Goal: Information Seeking & Learning: Find specific fact

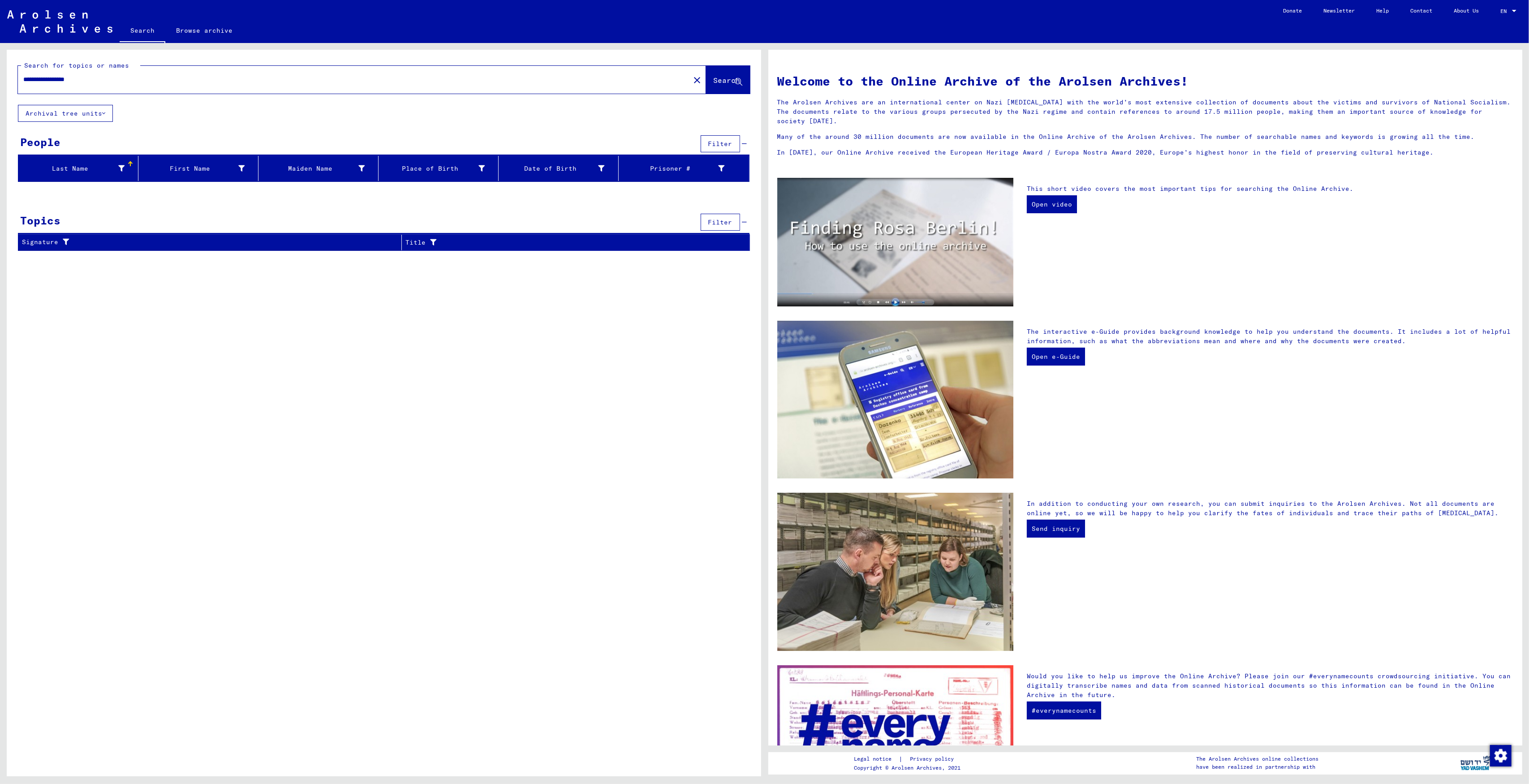
click at [118, 81] on input "**********" at bounding box center [352, 79] width 656 height 10
click at [34, 76] on input "**********" at bounding box center [352, 79] width 656 height 10
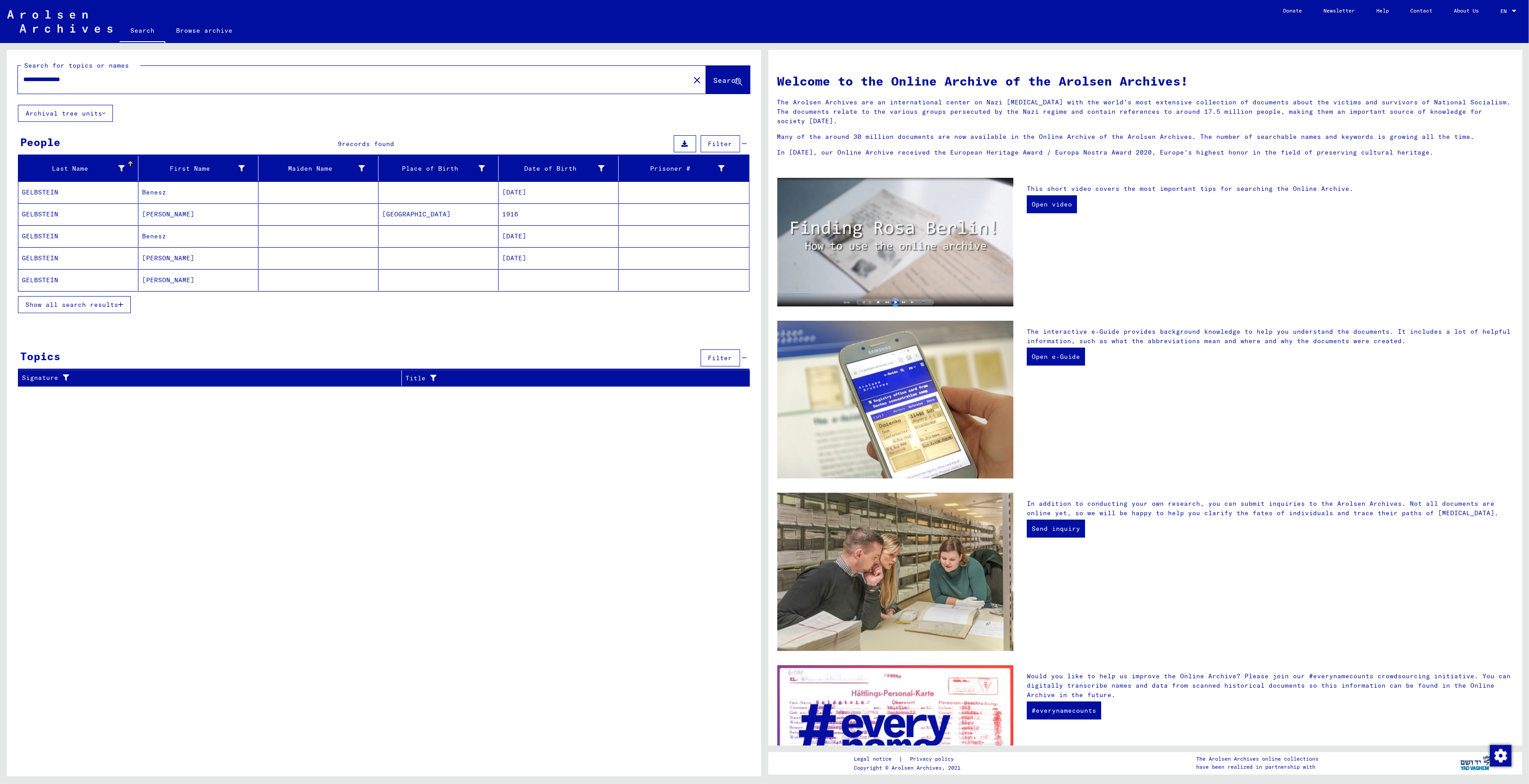
click at [210, 193] on mat-cell "Benesz" at bounding box center [198, 192] width 120 height 21
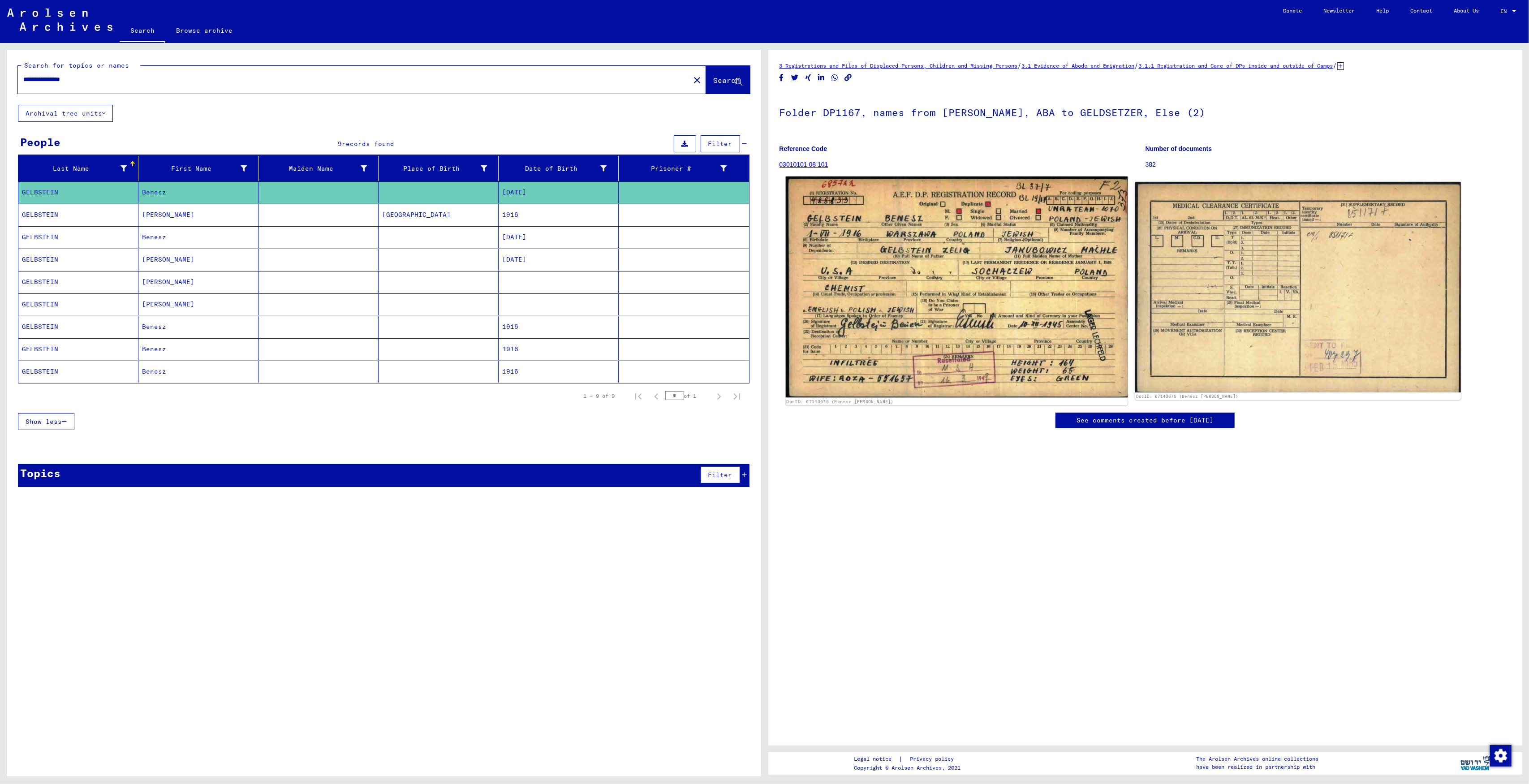
click at [830, 276] on img at bounding box center [956, 287] width 342 height 221
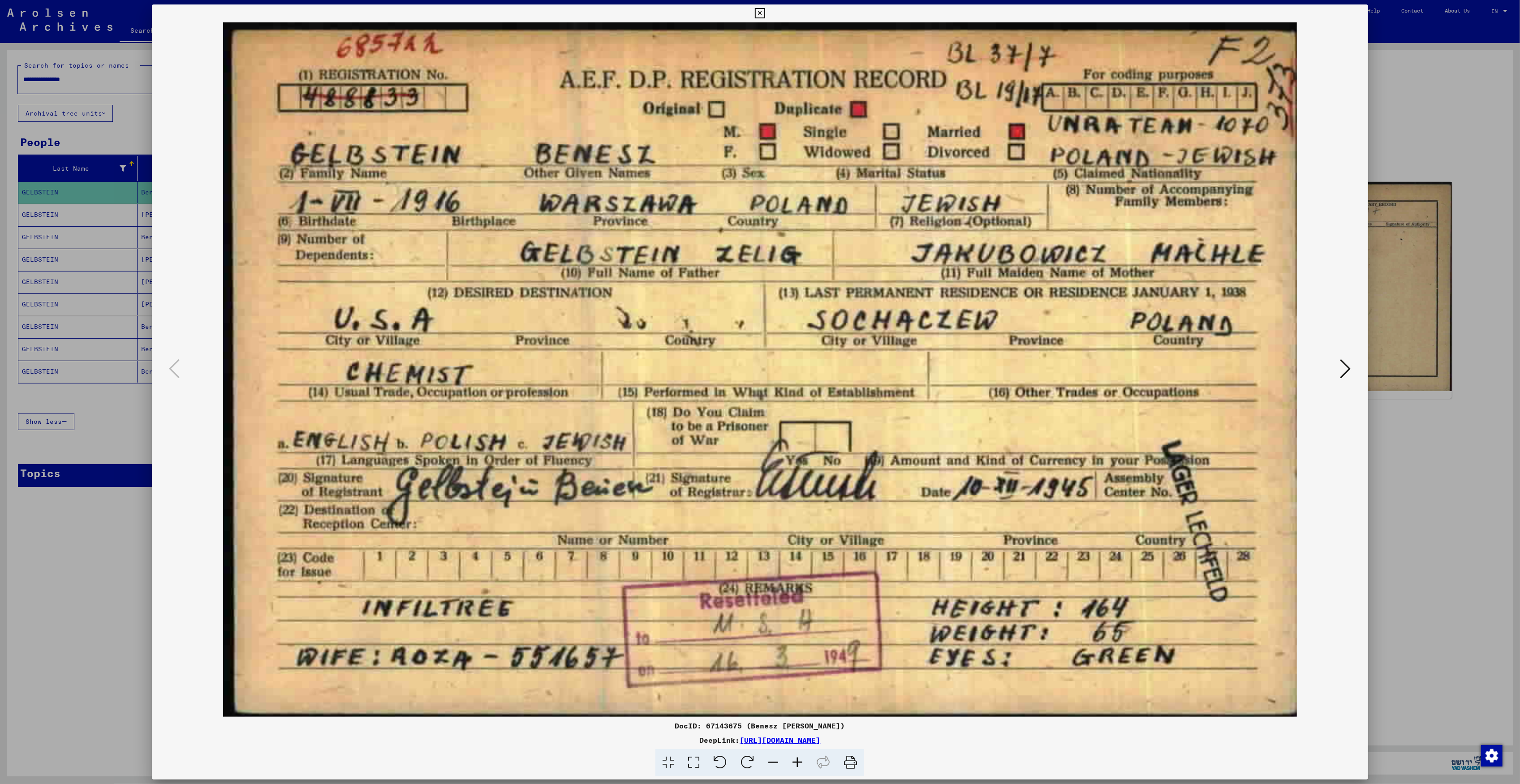
click at [1354, 368] on button at bounding box center [1346, 369] width 16 height 26
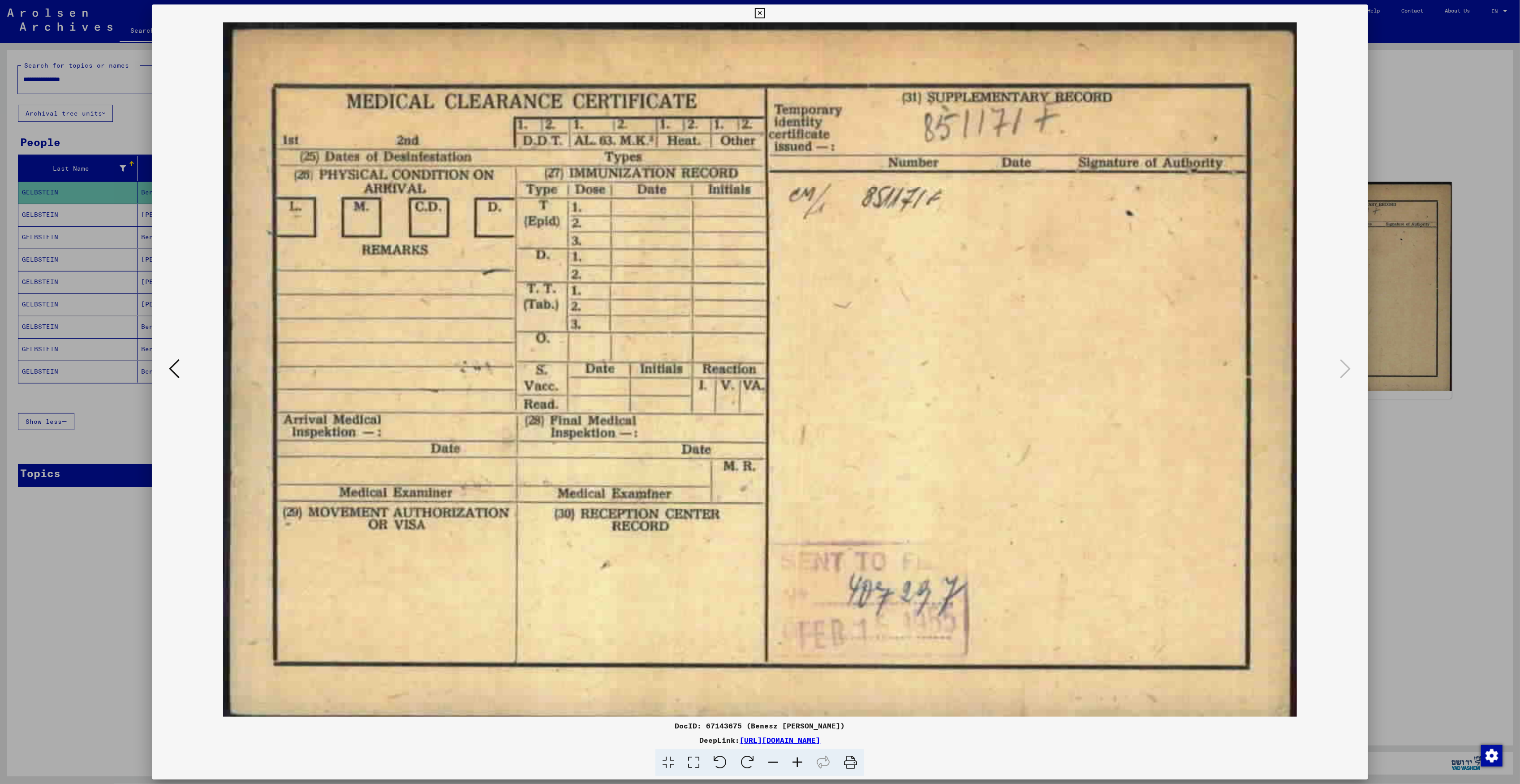
click at [1399, 319] on div at bounding box center [760, 392] width 1520 height 784
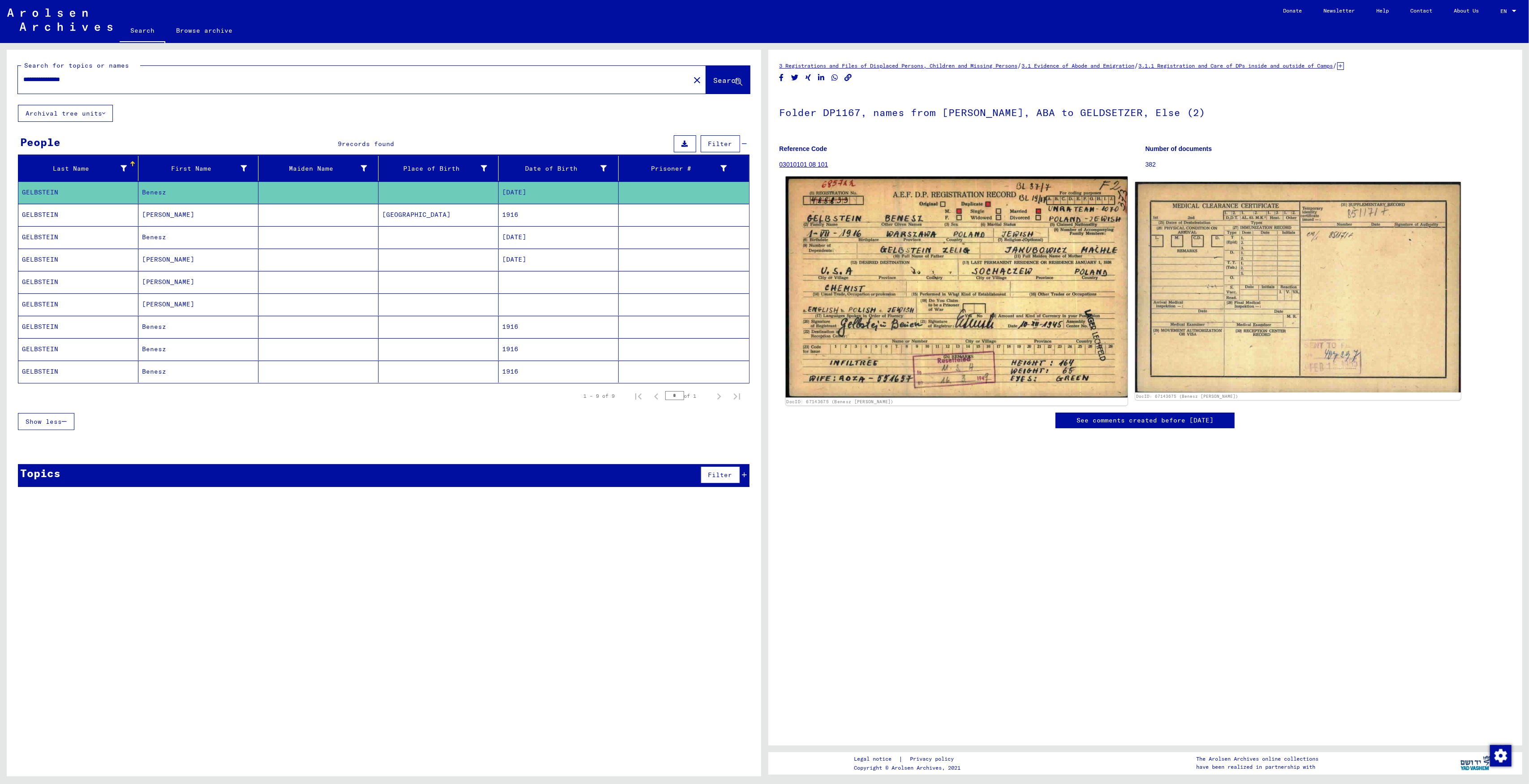
click at [862, 303] on img at bounding box center [956, 287] width 342 height 221
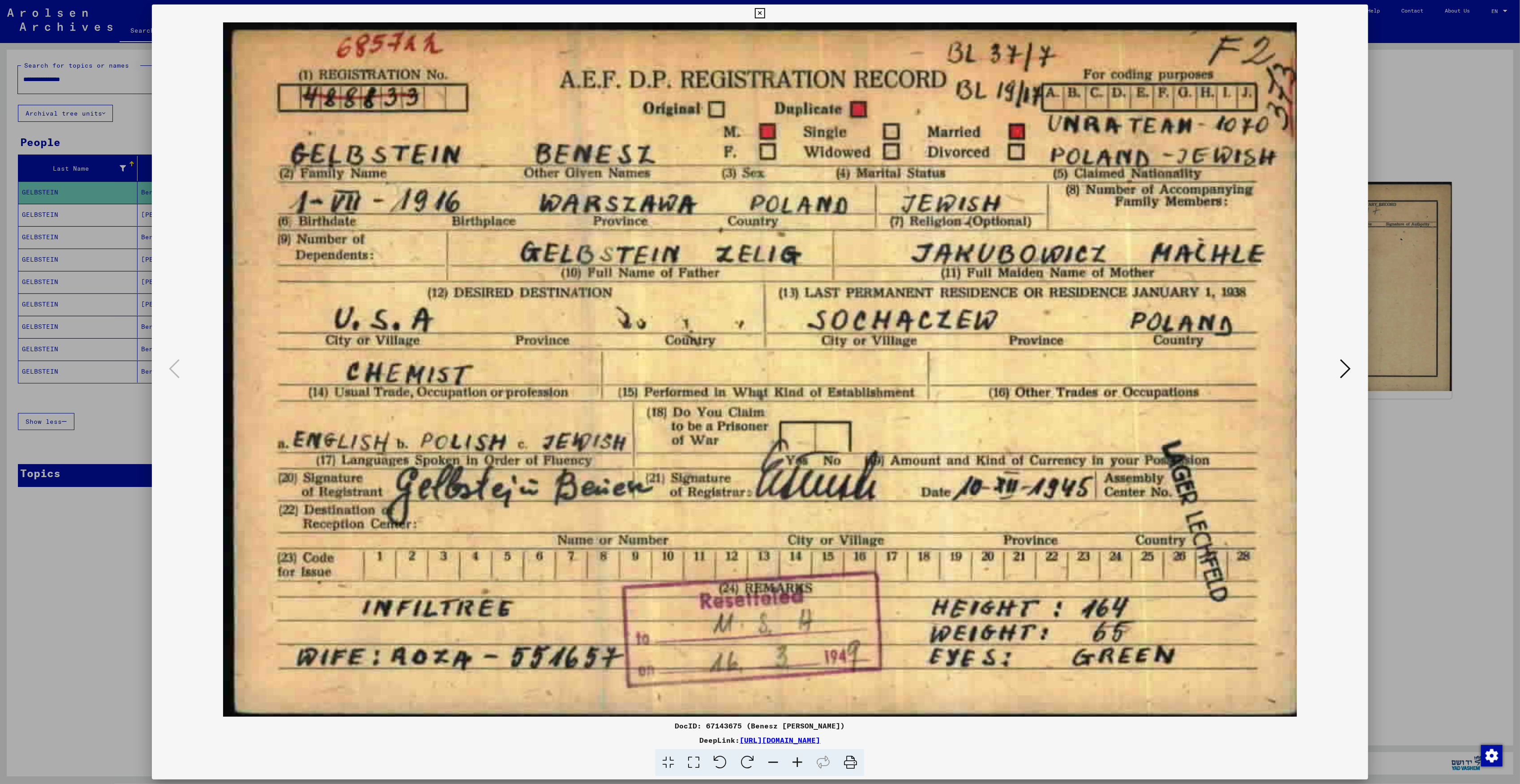
click at [108, 310] on div at bounding box center [760, 392] width 1520 height 784
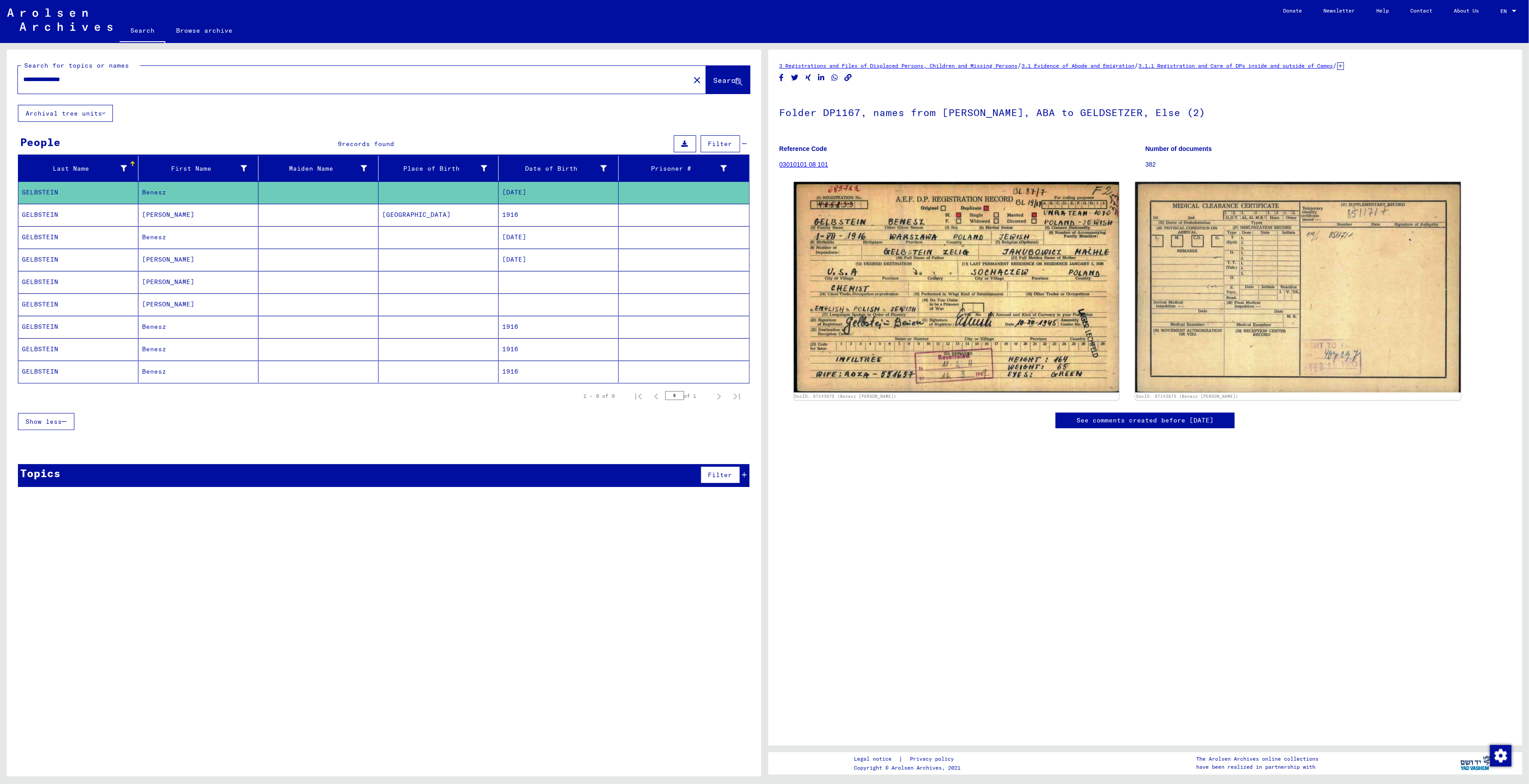
click at [577, 213] on mat-cell "1916" at bounding box center [558, 215] width 120 height 22
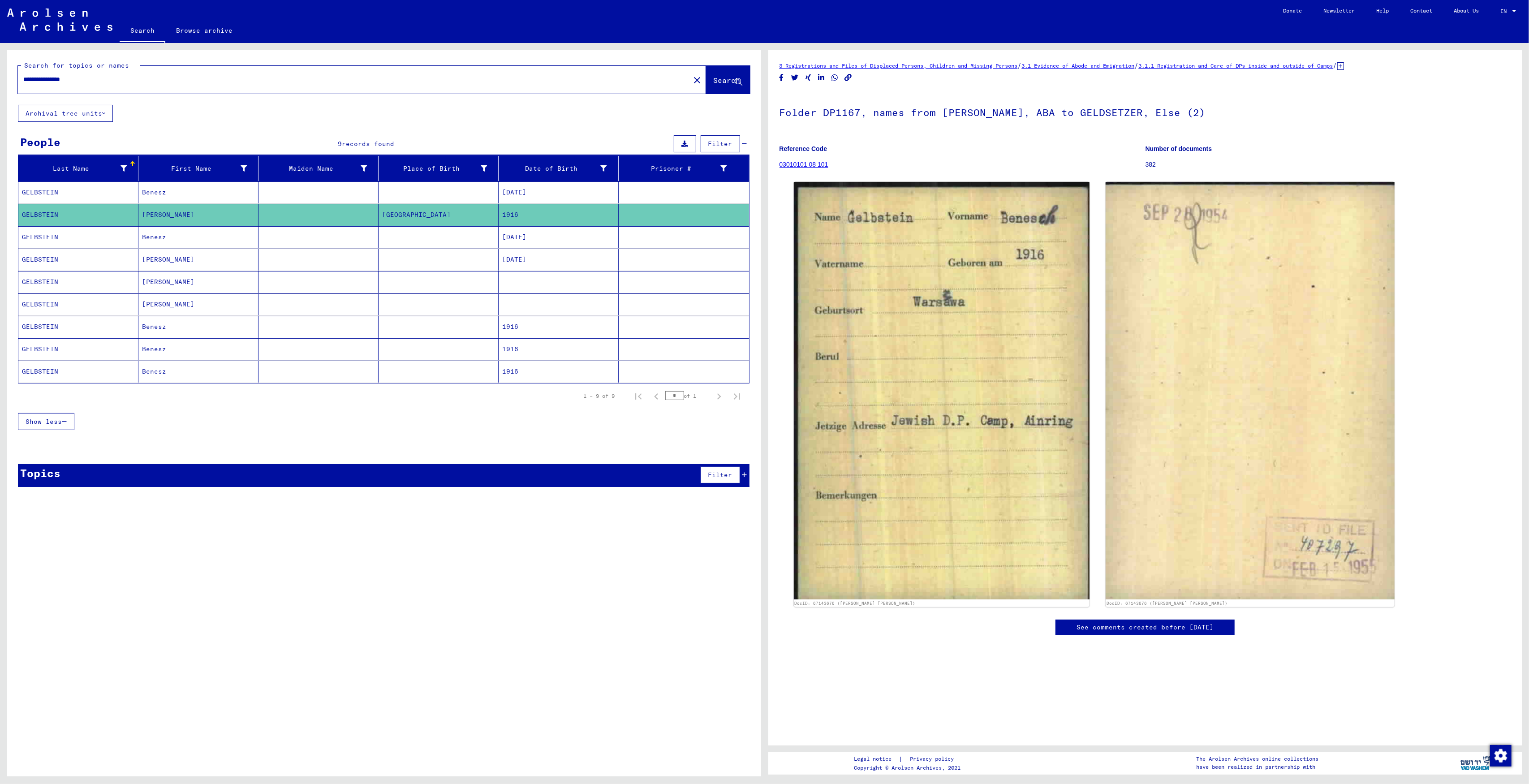
click at [540, 239] on mat-cell "[DATE]" at bounding box center [558, 238] width 120 height 22
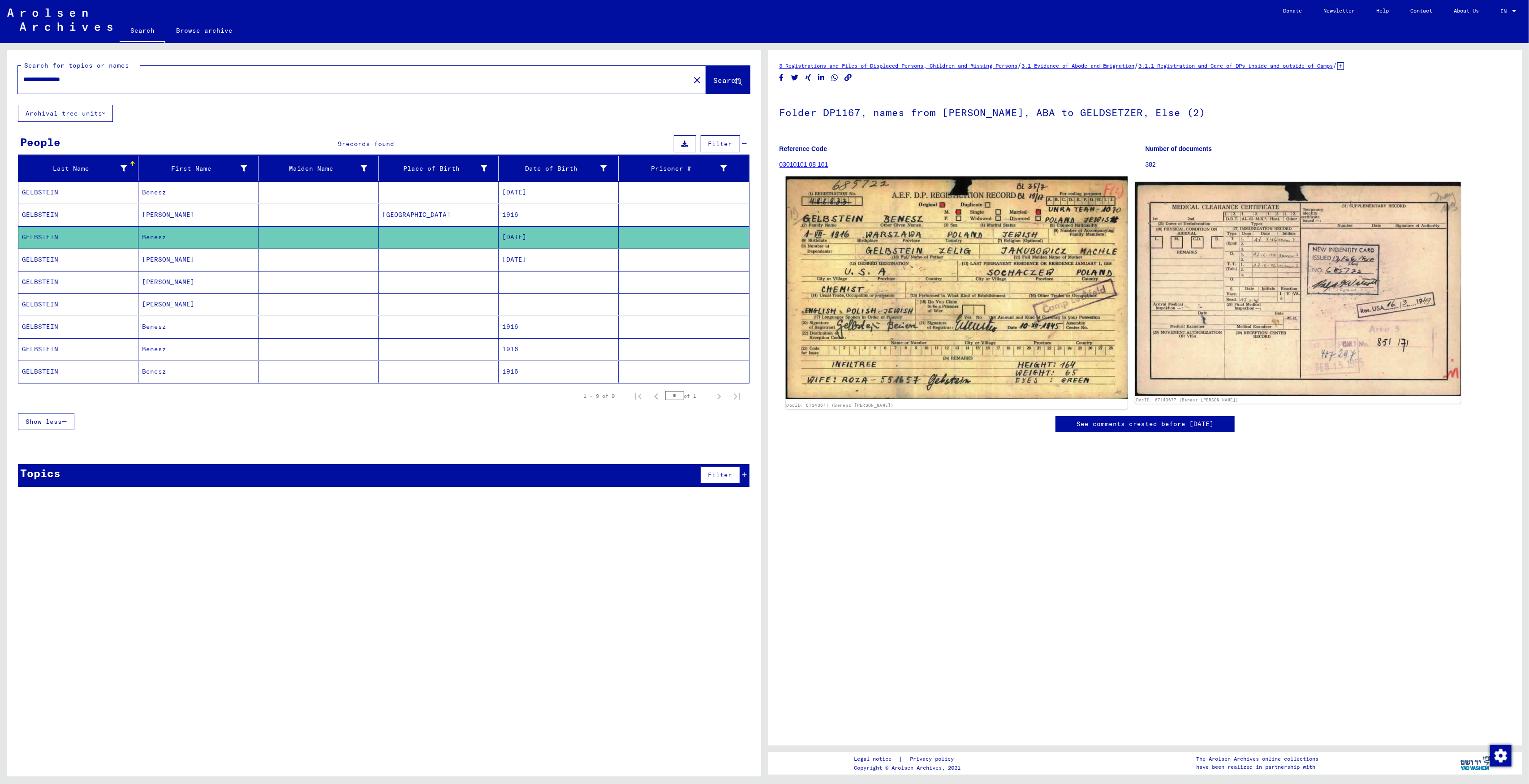
click at [793, 305] on img at bounding box center [956, 288] width 342 height 223
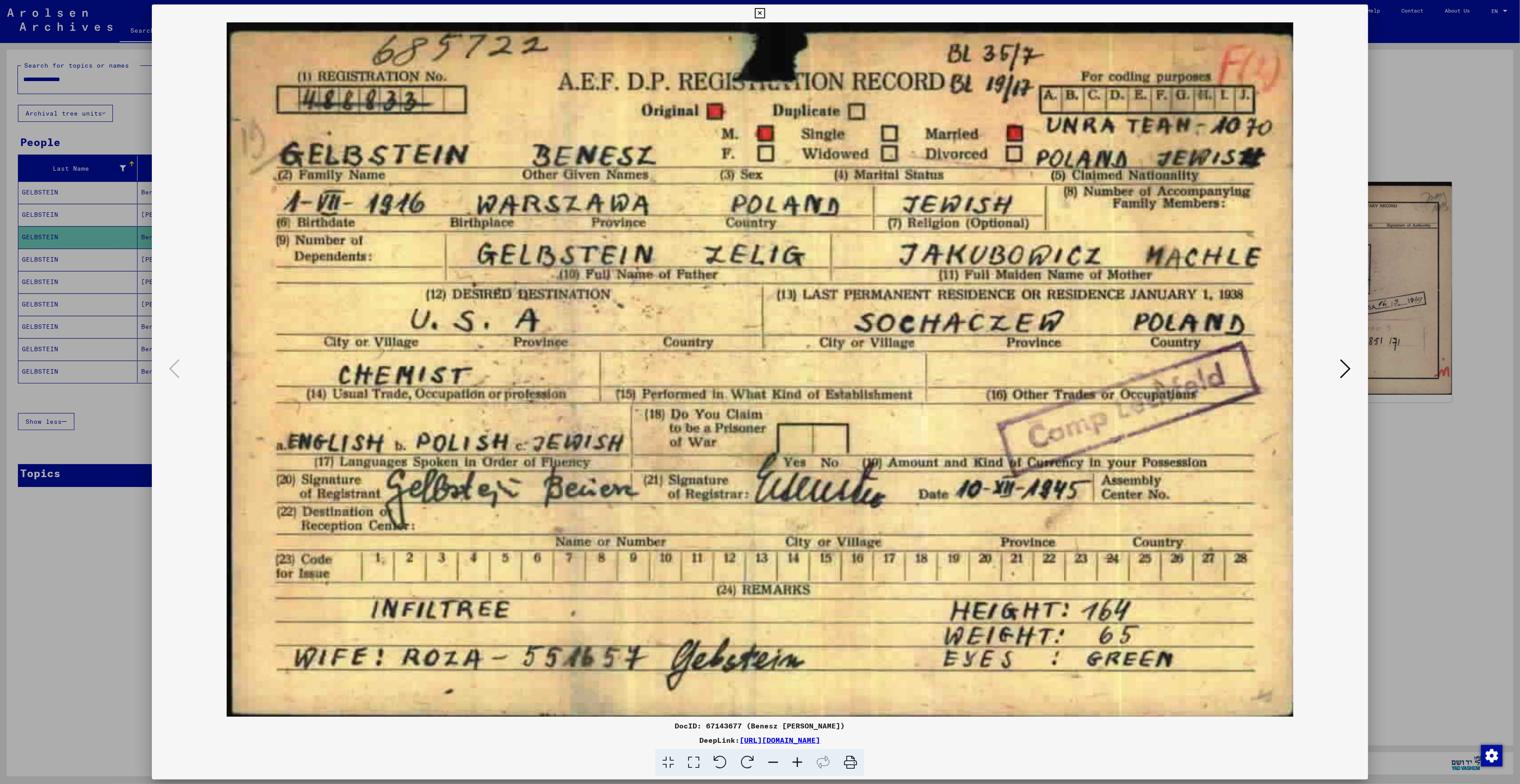
click at [1346, 371] on icon at bounding box center [1346, 368] width 11 height 21
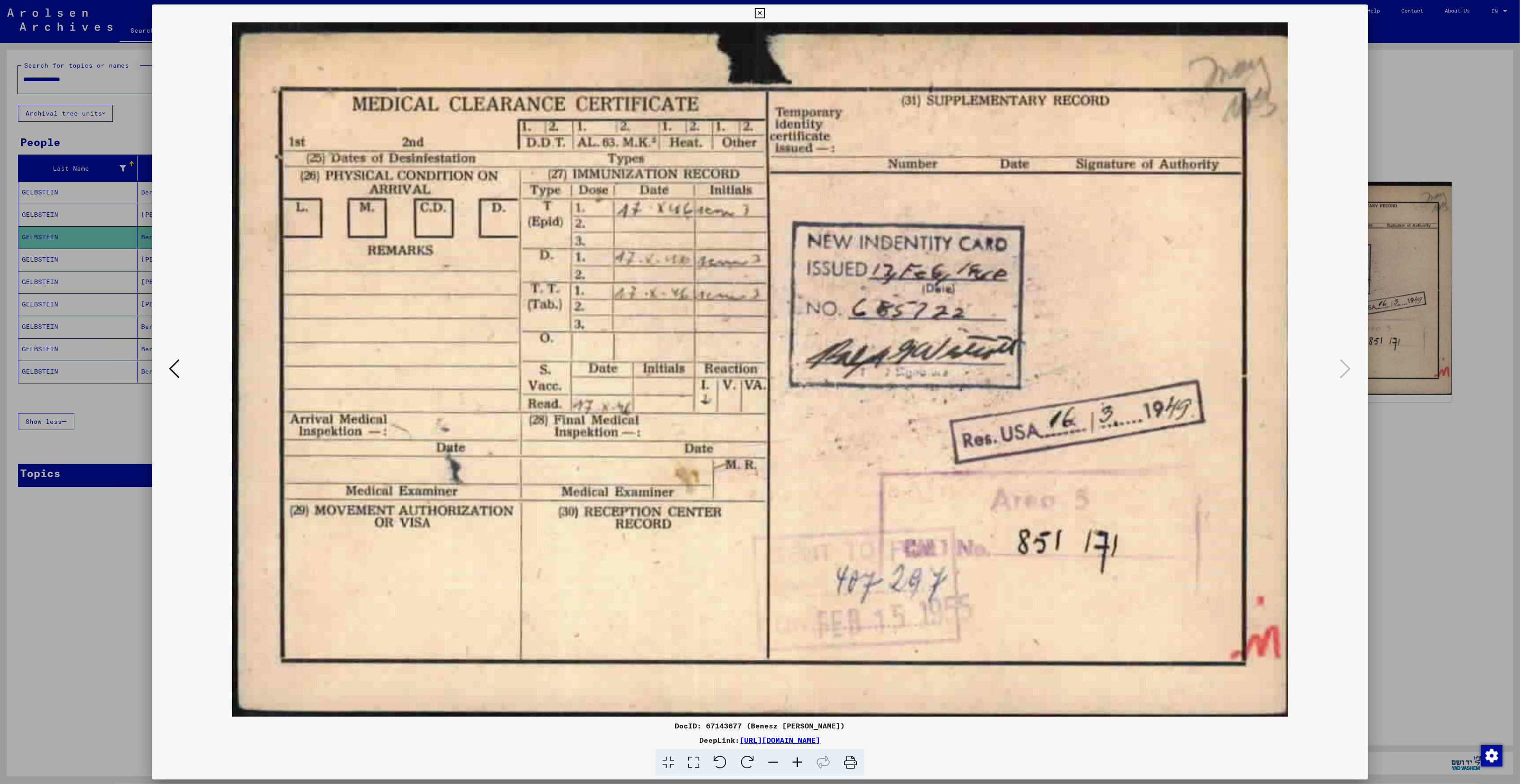
click at [1417, 257] on div at bounding box center [760, 392] width 1520 height 784
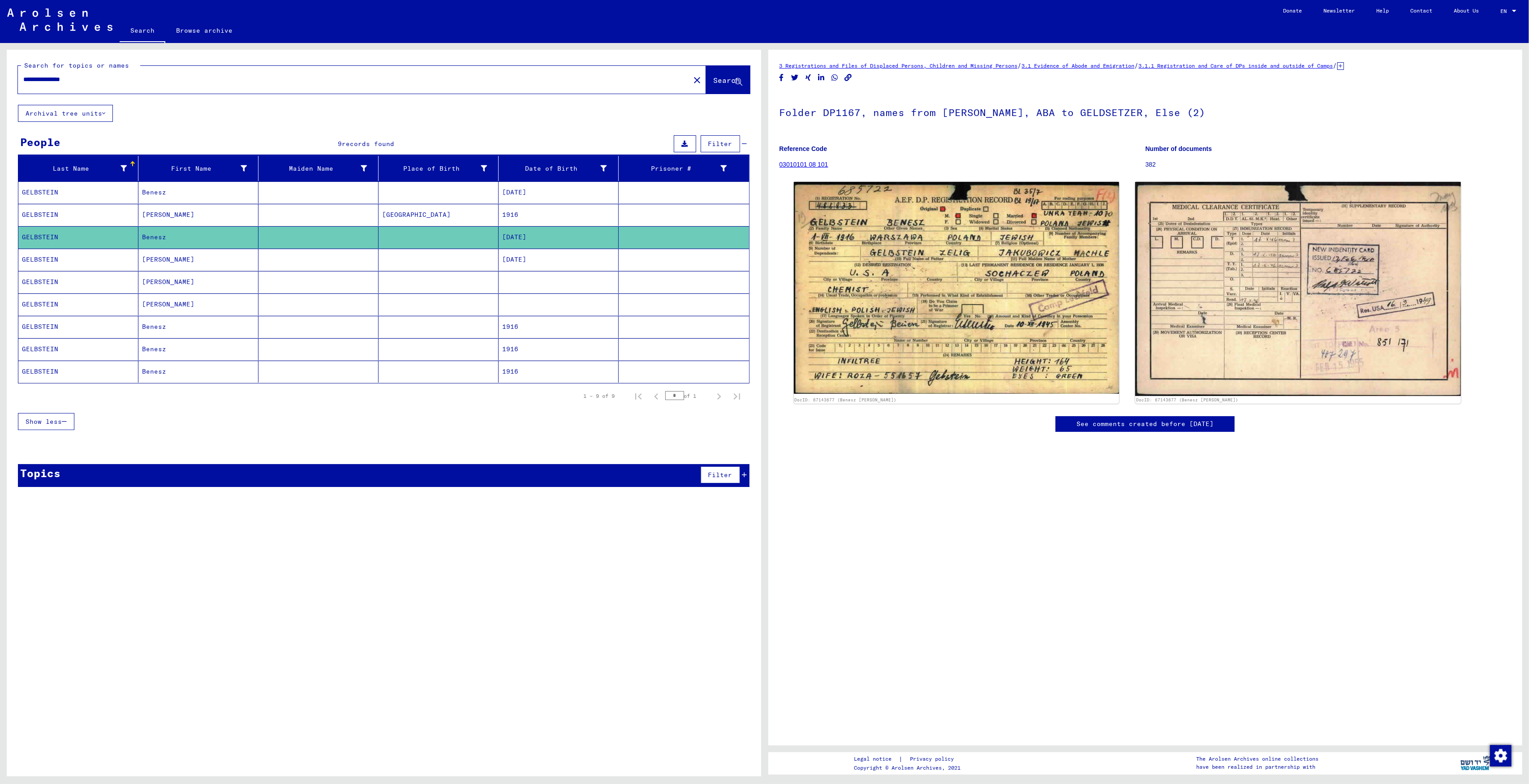
click at [424, 262] on mat-cell at bounding box center [438, 260] width 120 height 22
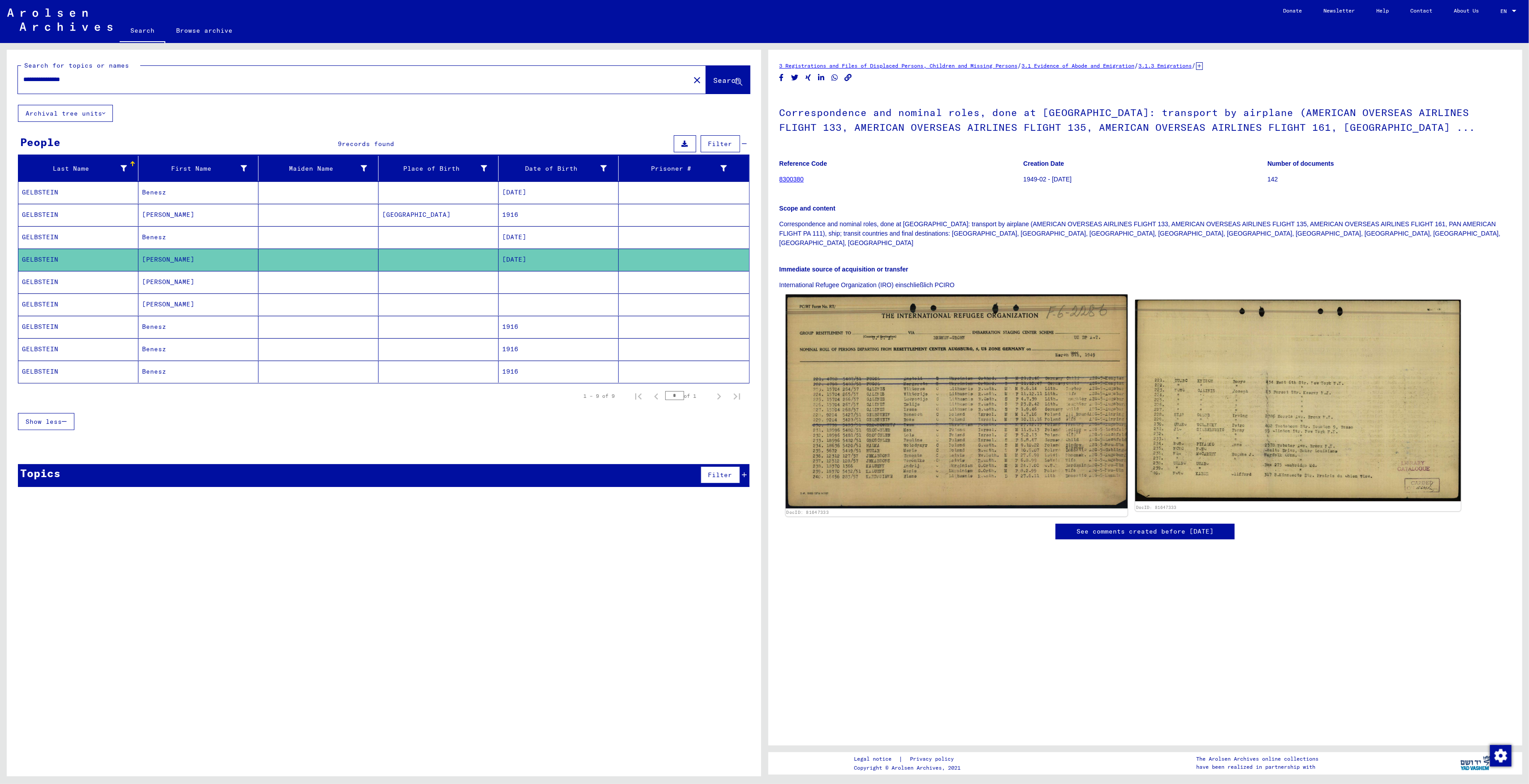
click at [883, 377] on img at bounding box center [956, 401] width 342 height 214
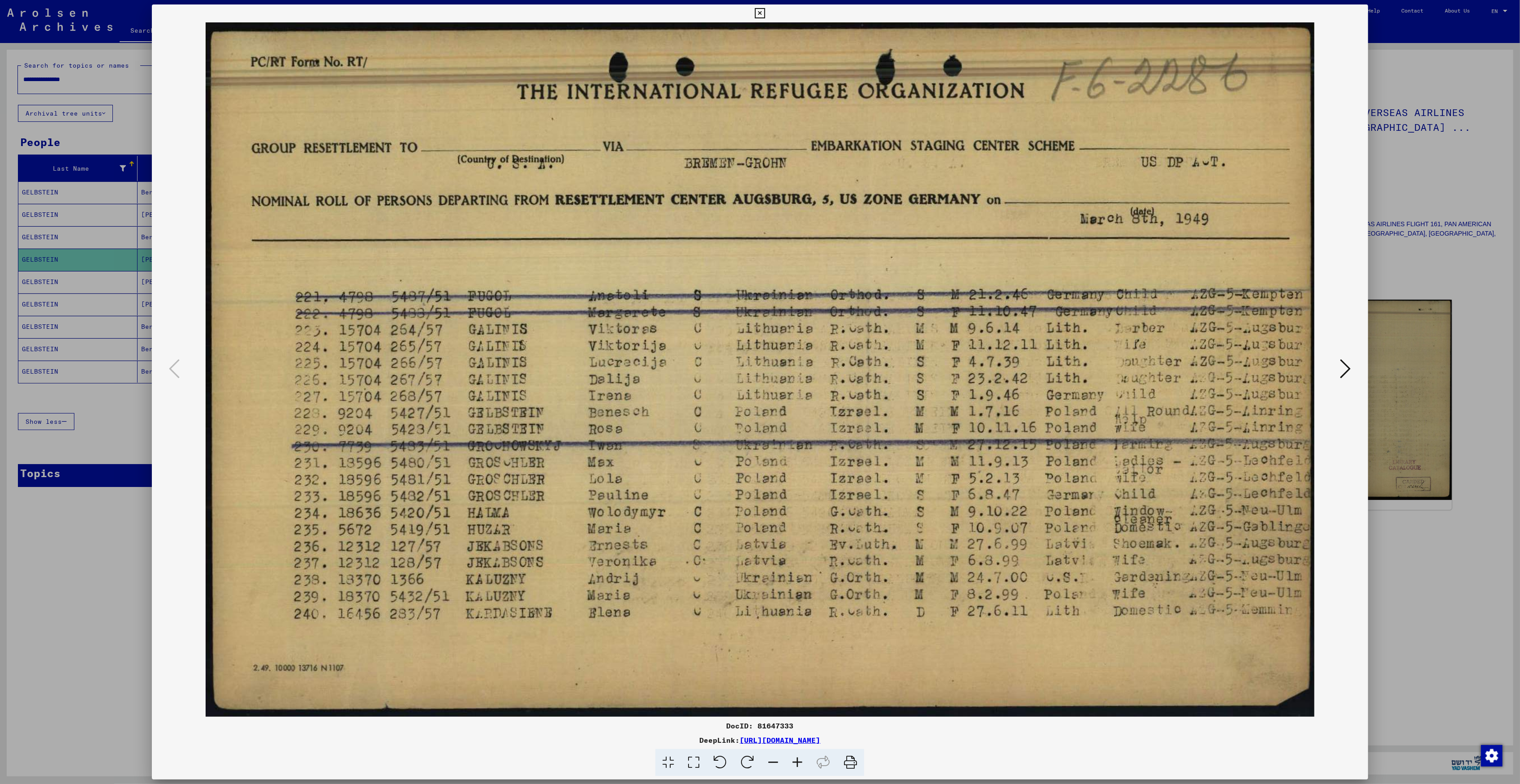
click at [69, 496] on div at bounding box center [760, 392] width 1520 height 784
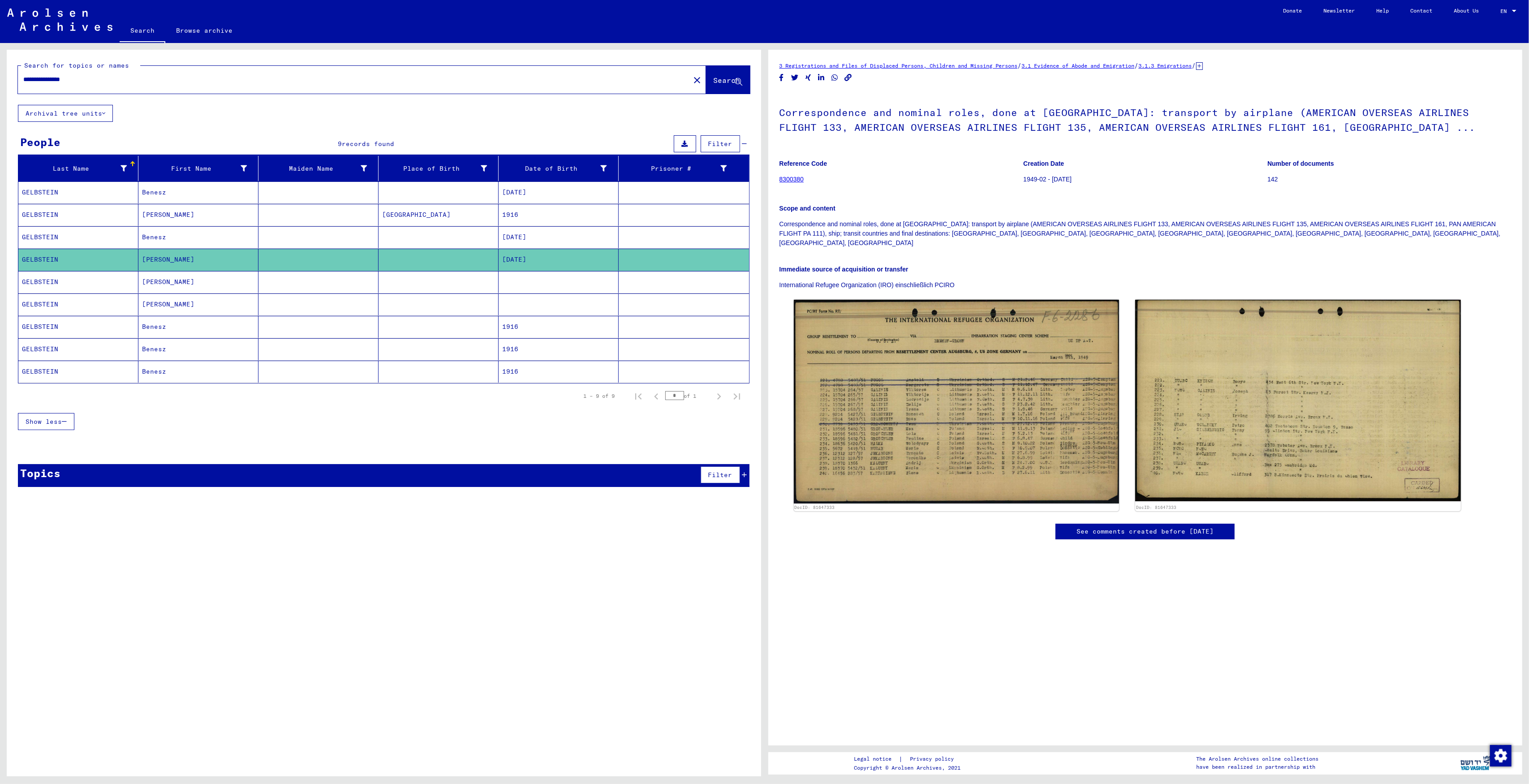
click at [457, 293] on mat-cell at bounding box center [438, 282] width 120 height 22
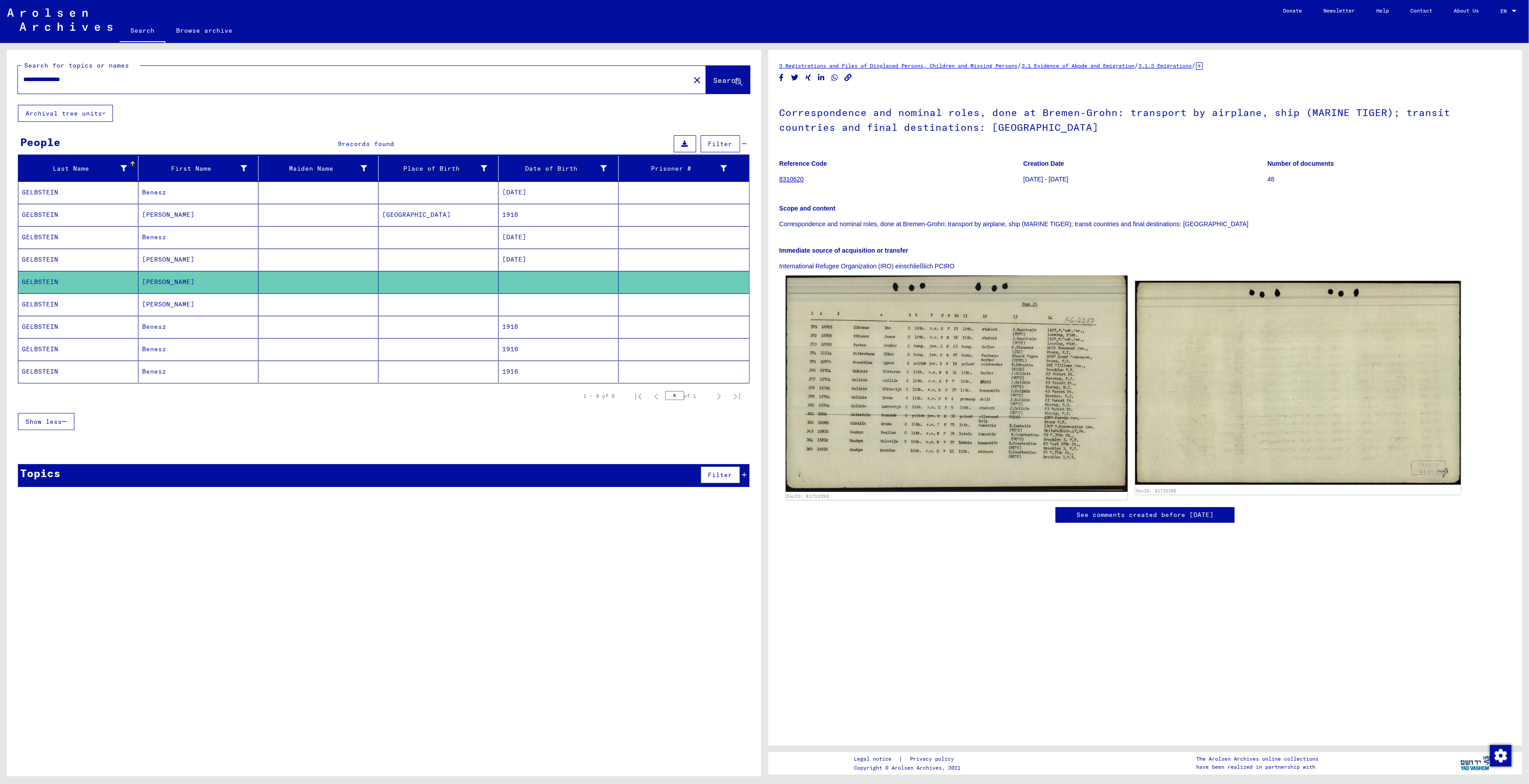
click at [858, 410] on img at bounding box center [956, 384] width 342 height 216
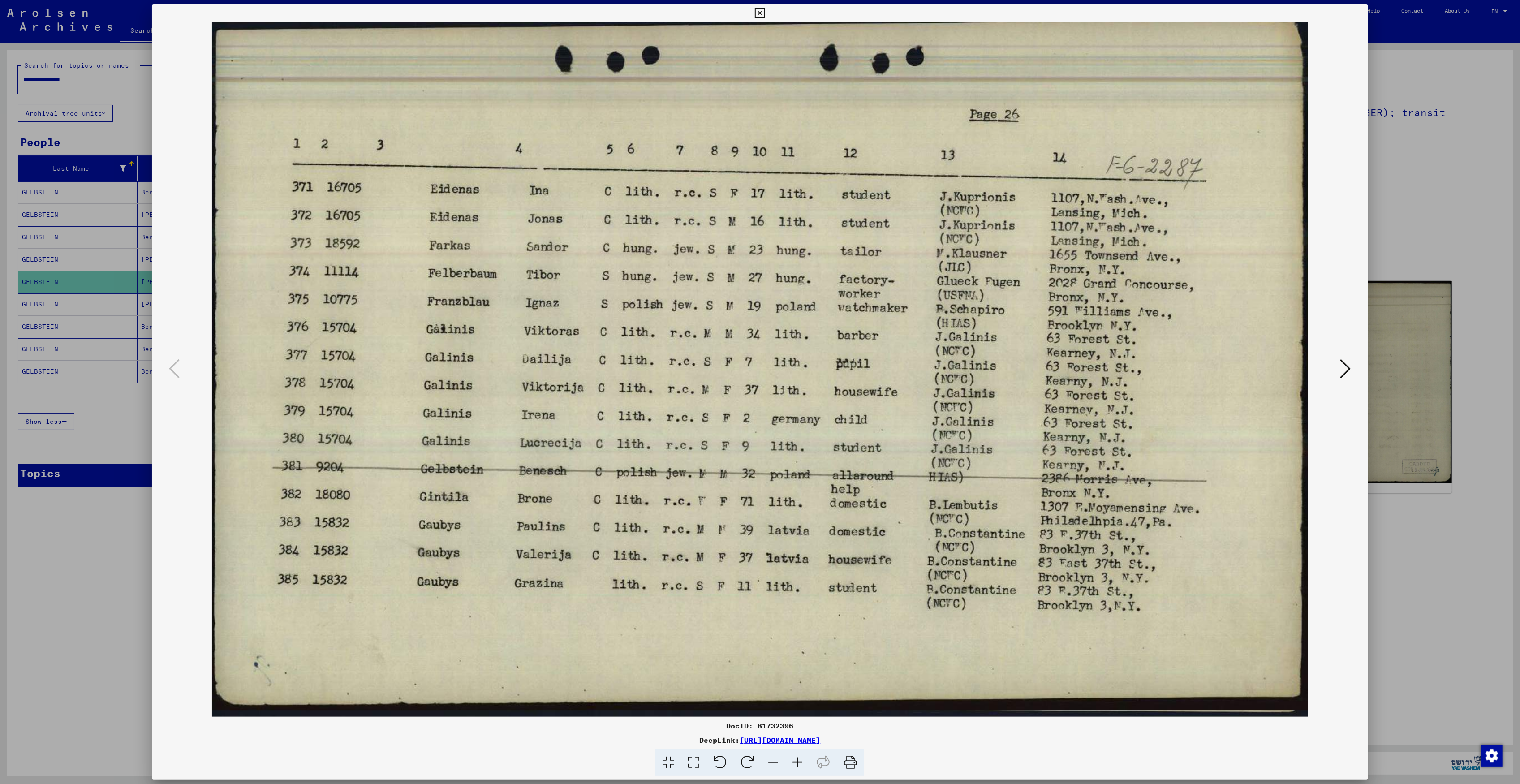
click at [90, 432] on div at bounding box center [760, 392] width 1520 height 784
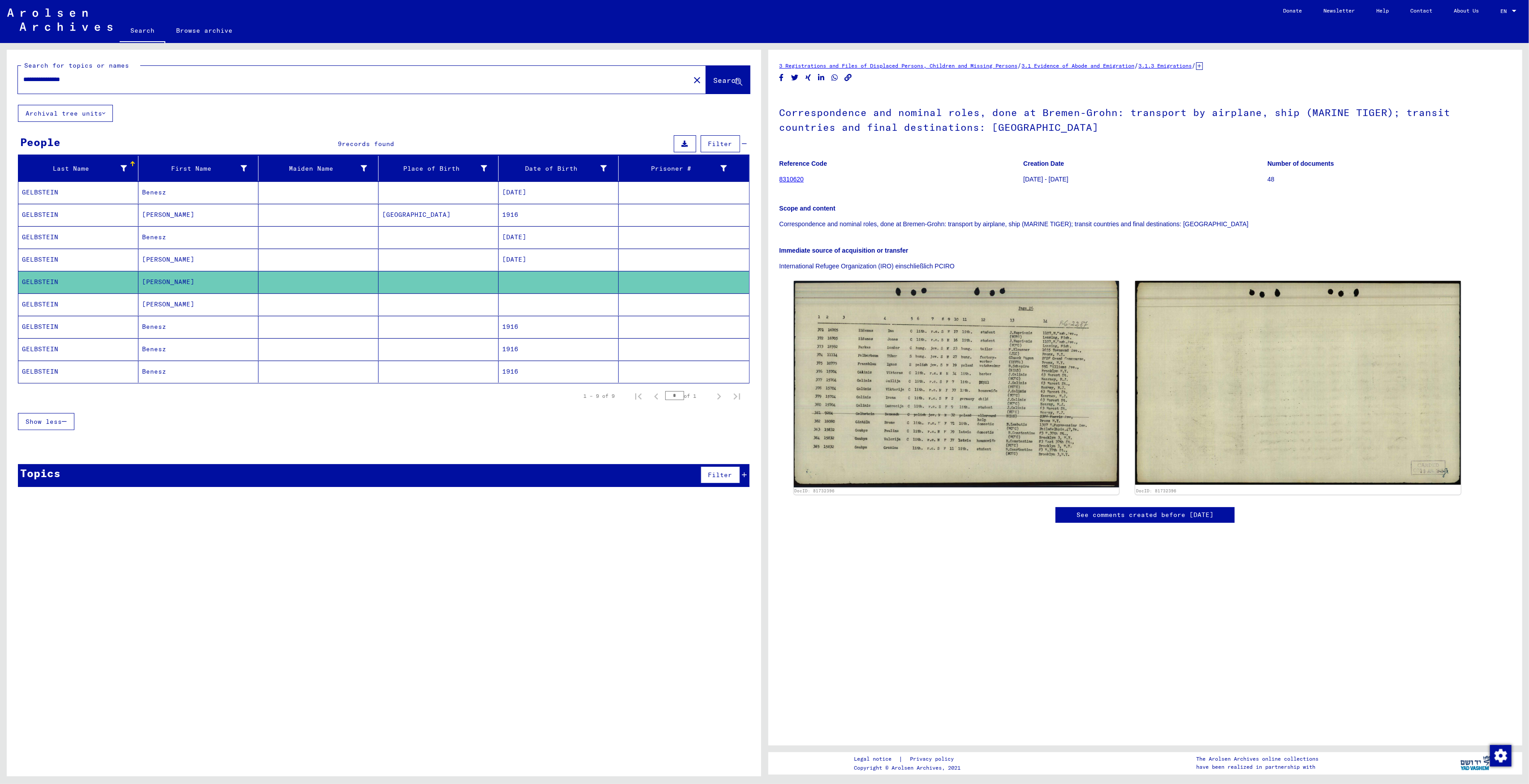
click at [43, 303] on mat-cell "GELBSTEIN" at bounding box center [78, 304] width 120 height 22
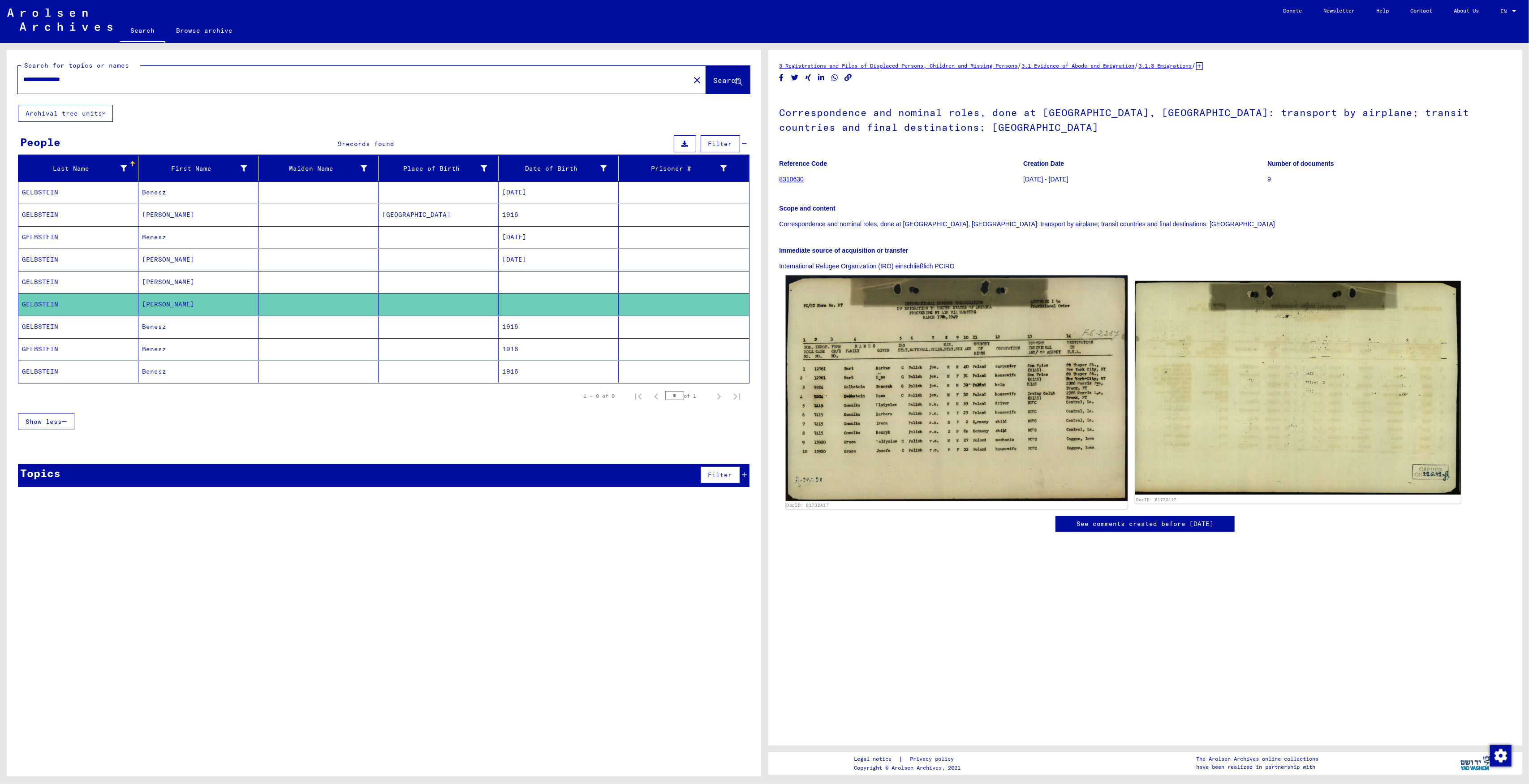
click at [873, 349] on img at bounding box center [956, 388] width 342 height 226
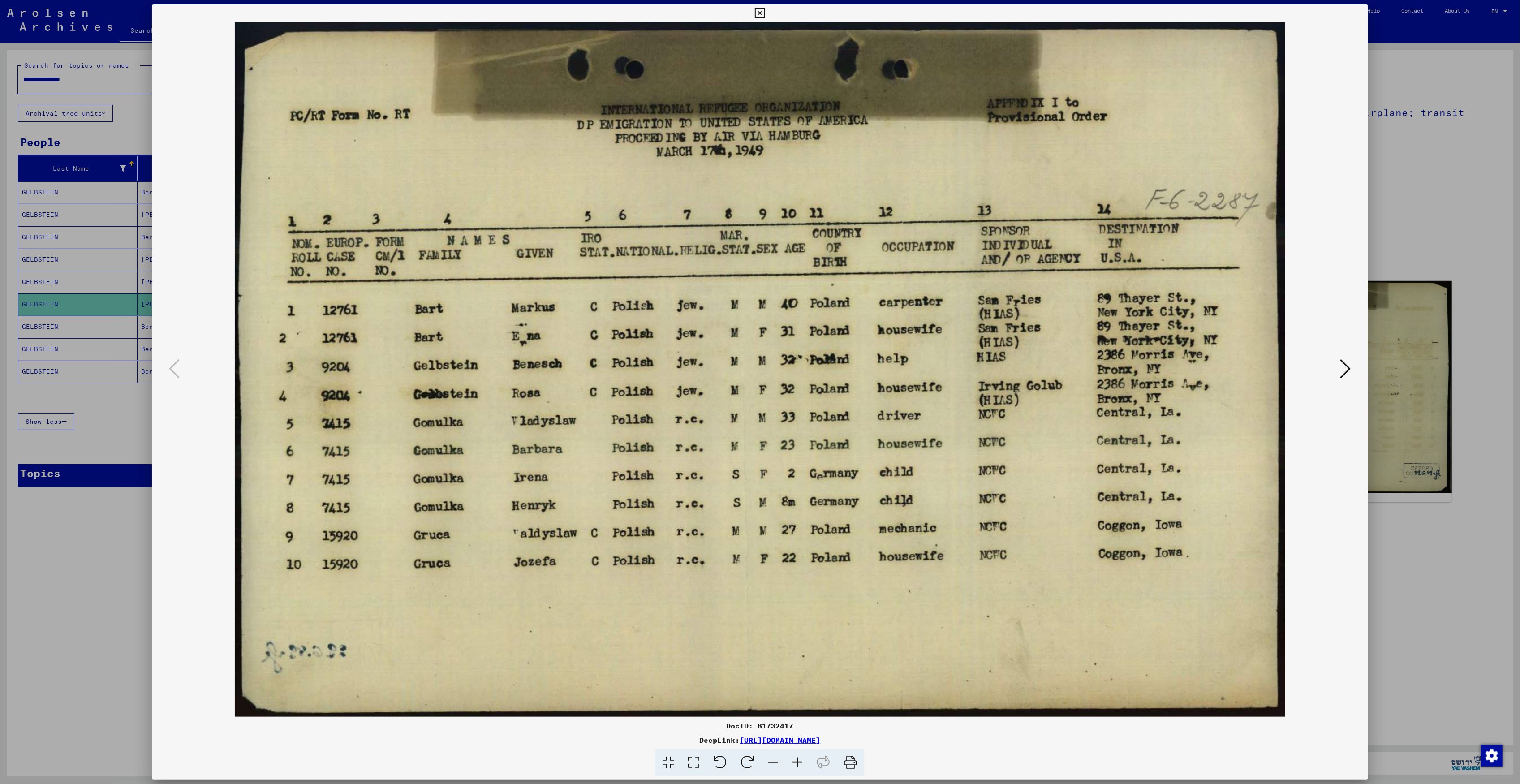
click at [47, 358] on div at bounding box center [760, 392] width 1520 height 784
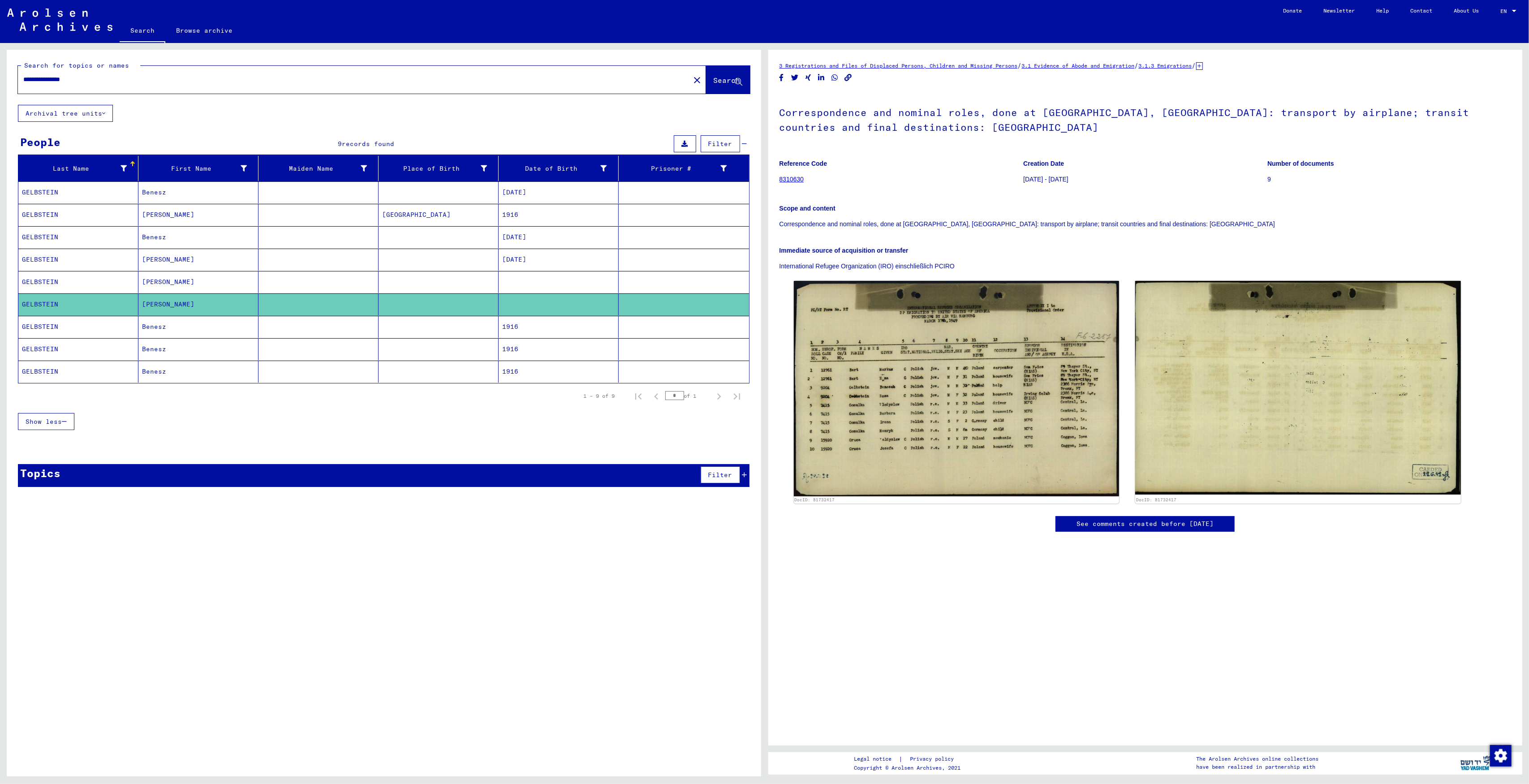
click at [52, 327] on mat-cell "GELBSTEIN" at bounding box center [78, 327] width 120 height 22
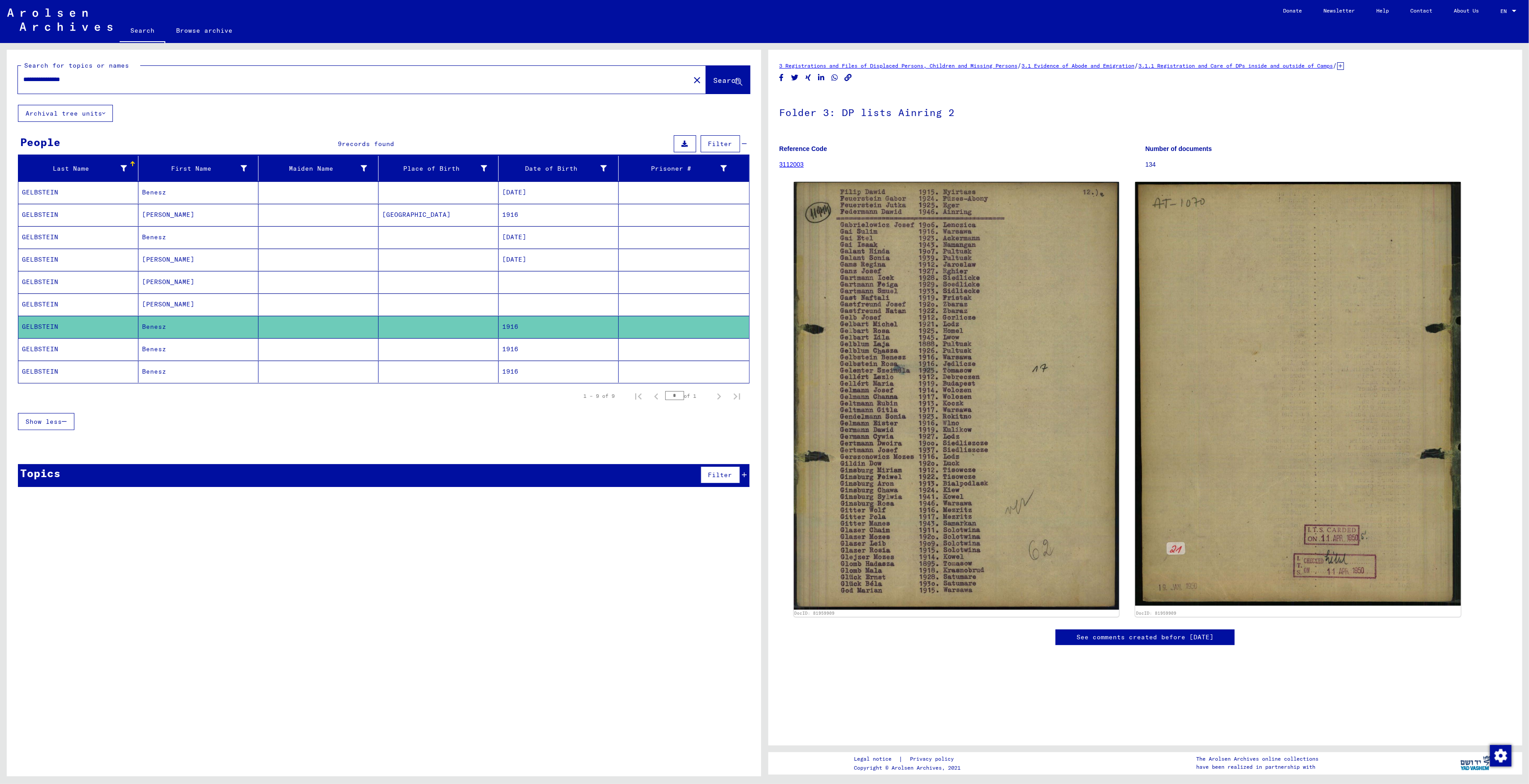
click at [660, 345] on mat-cell at bounding box center [683, 349] width 130 height 22
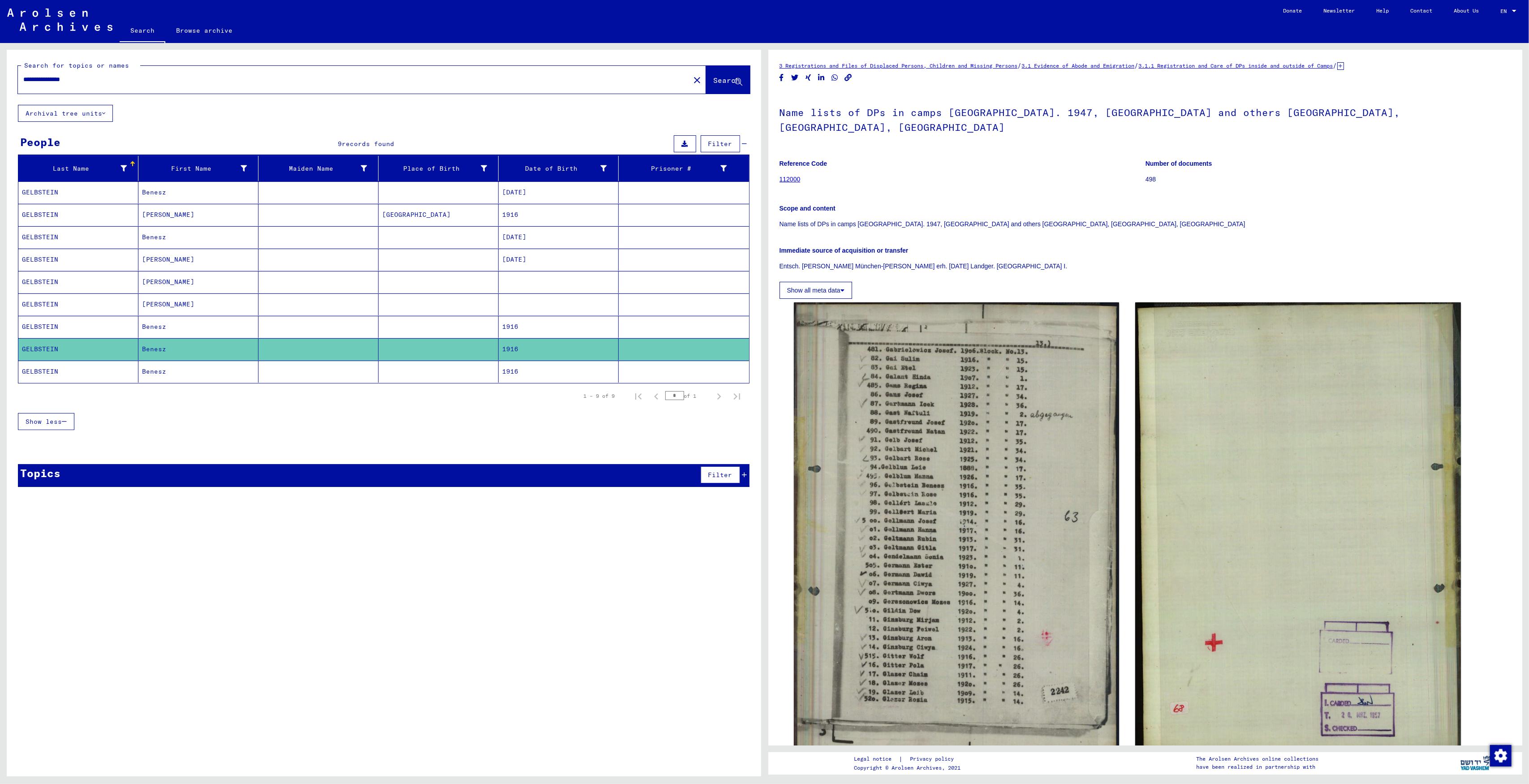
click at [654, 381] on mat-cell at bounding box center [683, 371] width 130 height 22
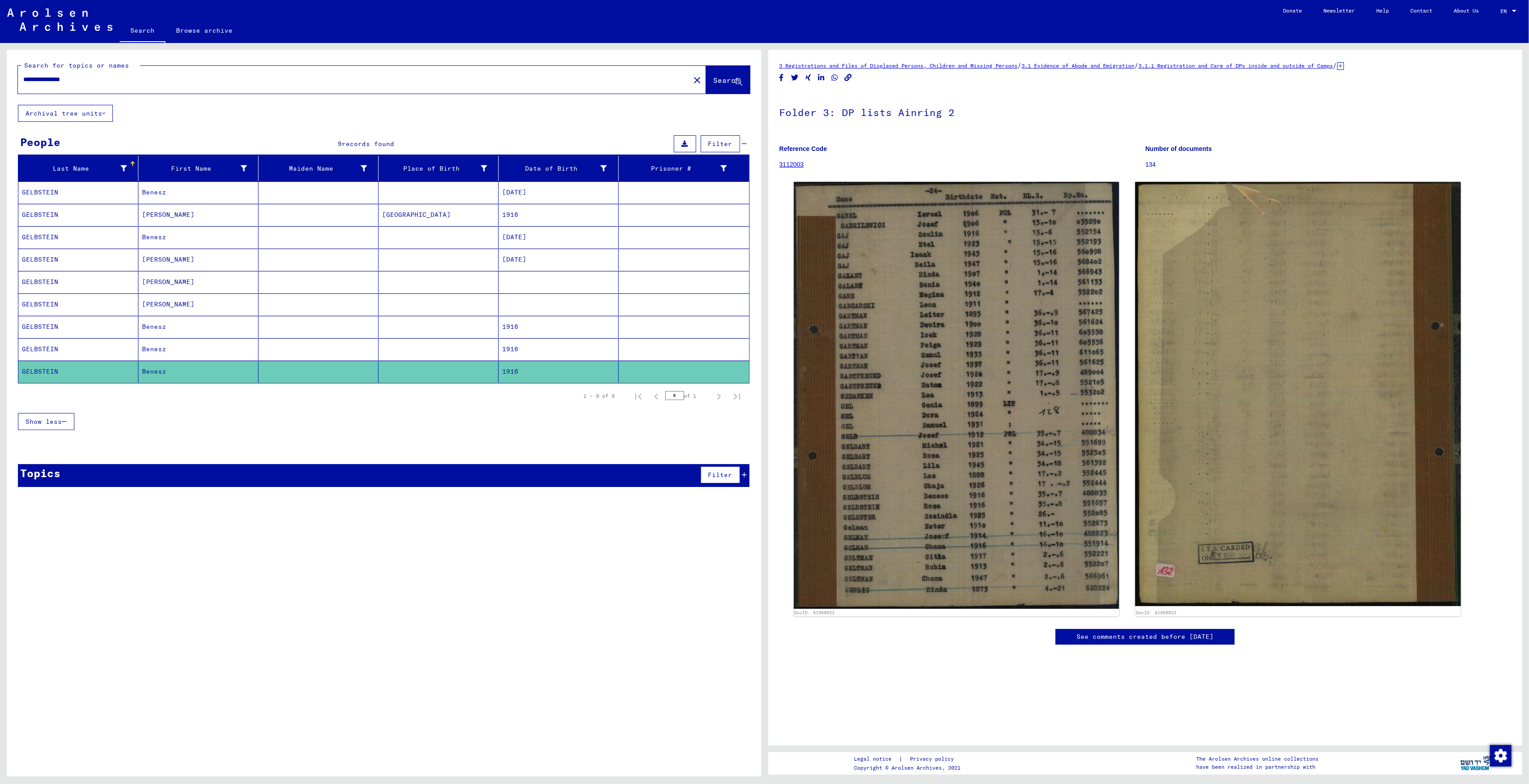
click at [35, 78] on input "**********" at bounding box center [354, 79] width 661 height 10
type input "**********"
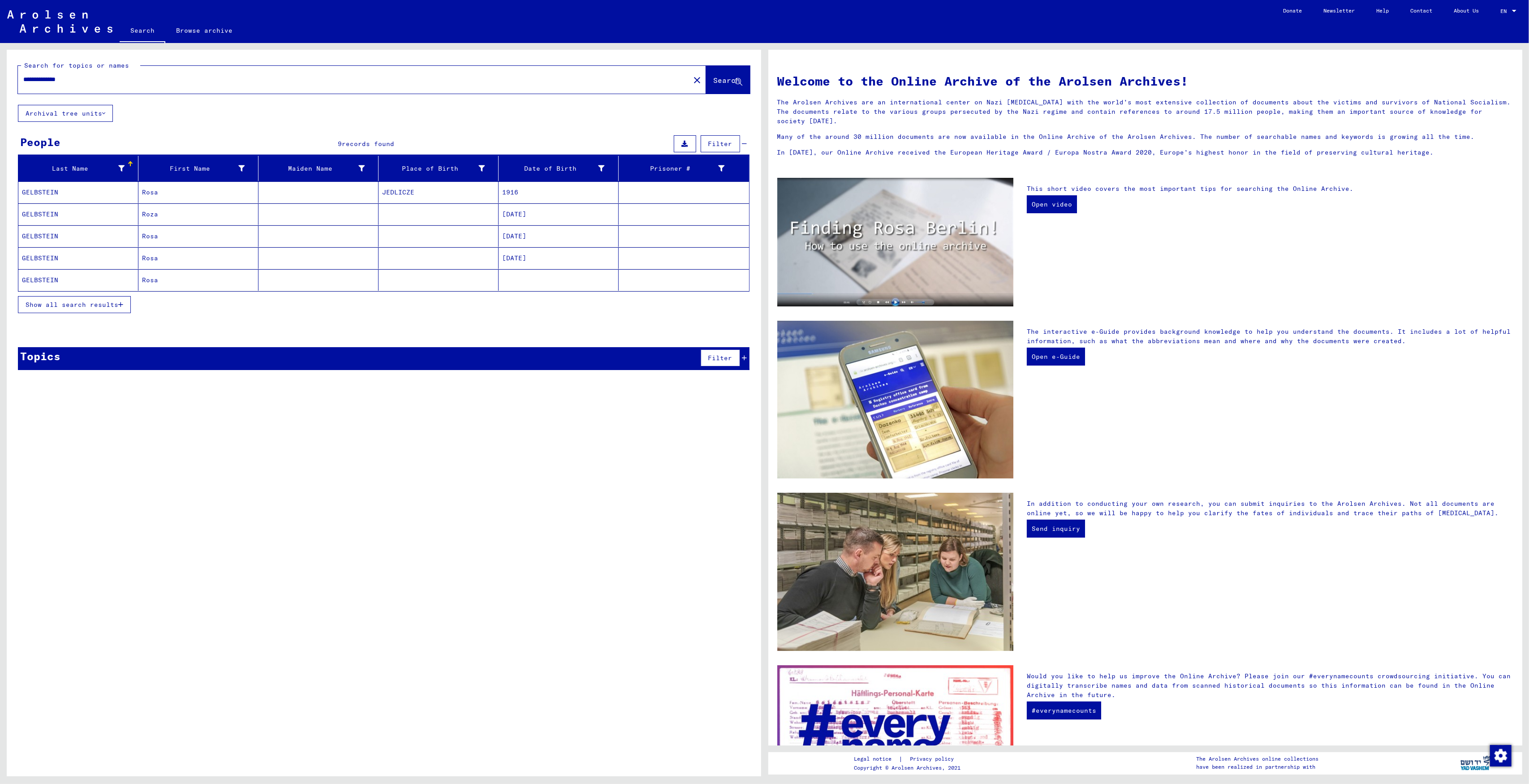
click at [288, 199] on mat-cell at bounding box center [318, 192] width 120 height 21
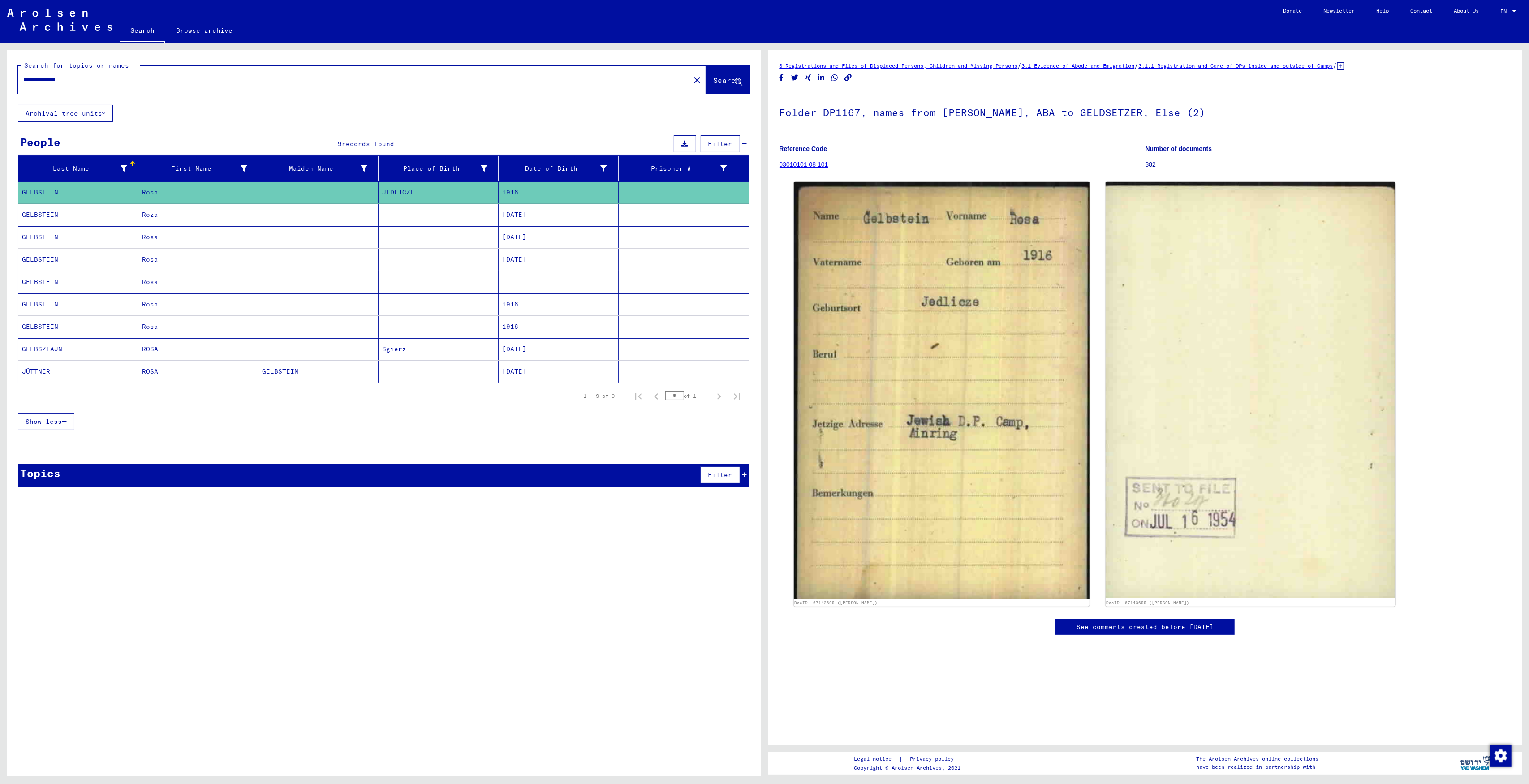
click at [523, 212] on mat-cell "[DATE]" at bounding box center [558, 215] width 120 height 22
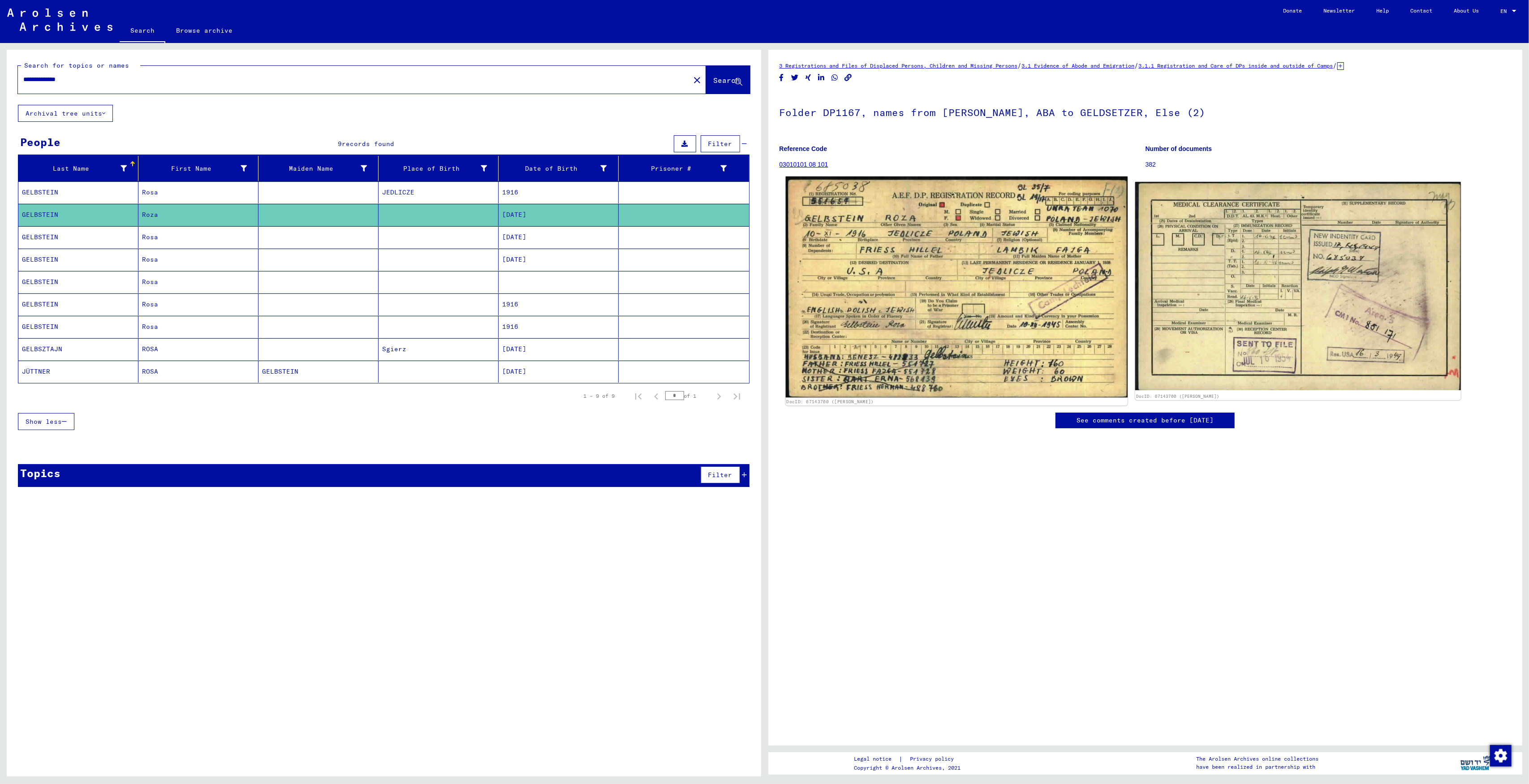
click at [910, 316] on img at bounding box center [956, 287] width 342 height 221
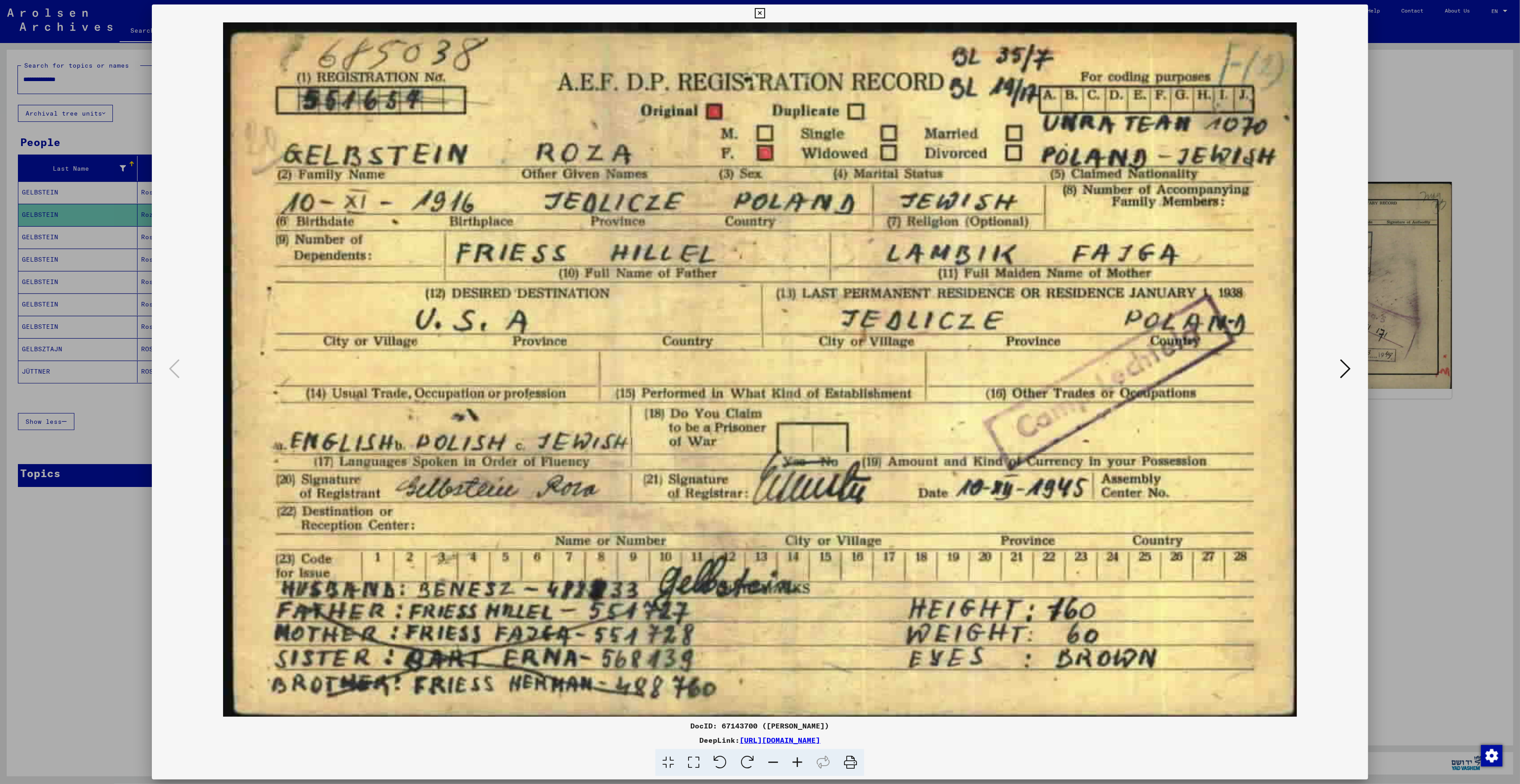
click at [1338, 375] on img at bounding box center [760, 369] width 1155 height 694
click at [1352, 375] on icon at bounding box center [1346, 368] width 11 height 21
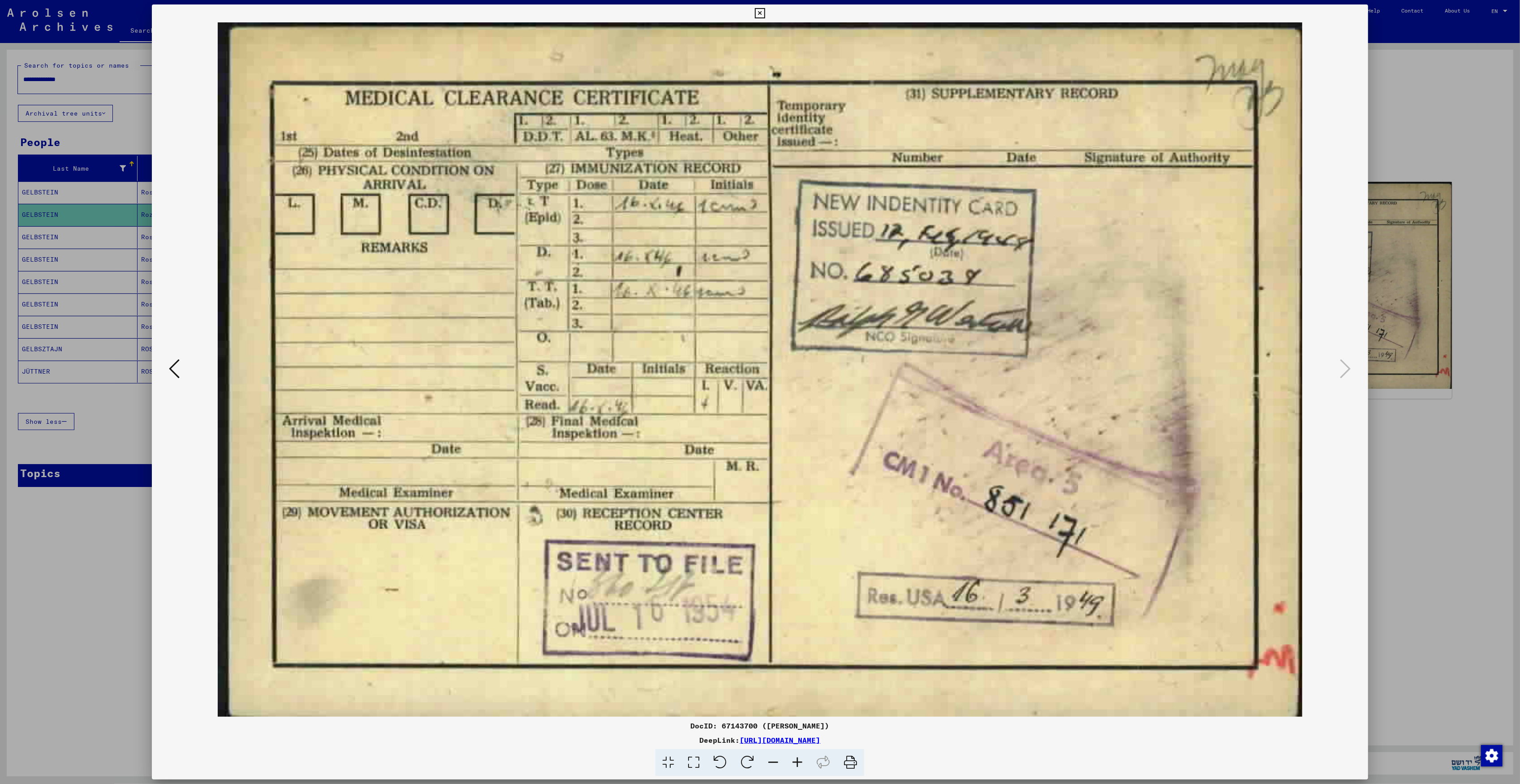
click at [1427, 420] on div at bounding box center [760, 392] width 1520 height 784
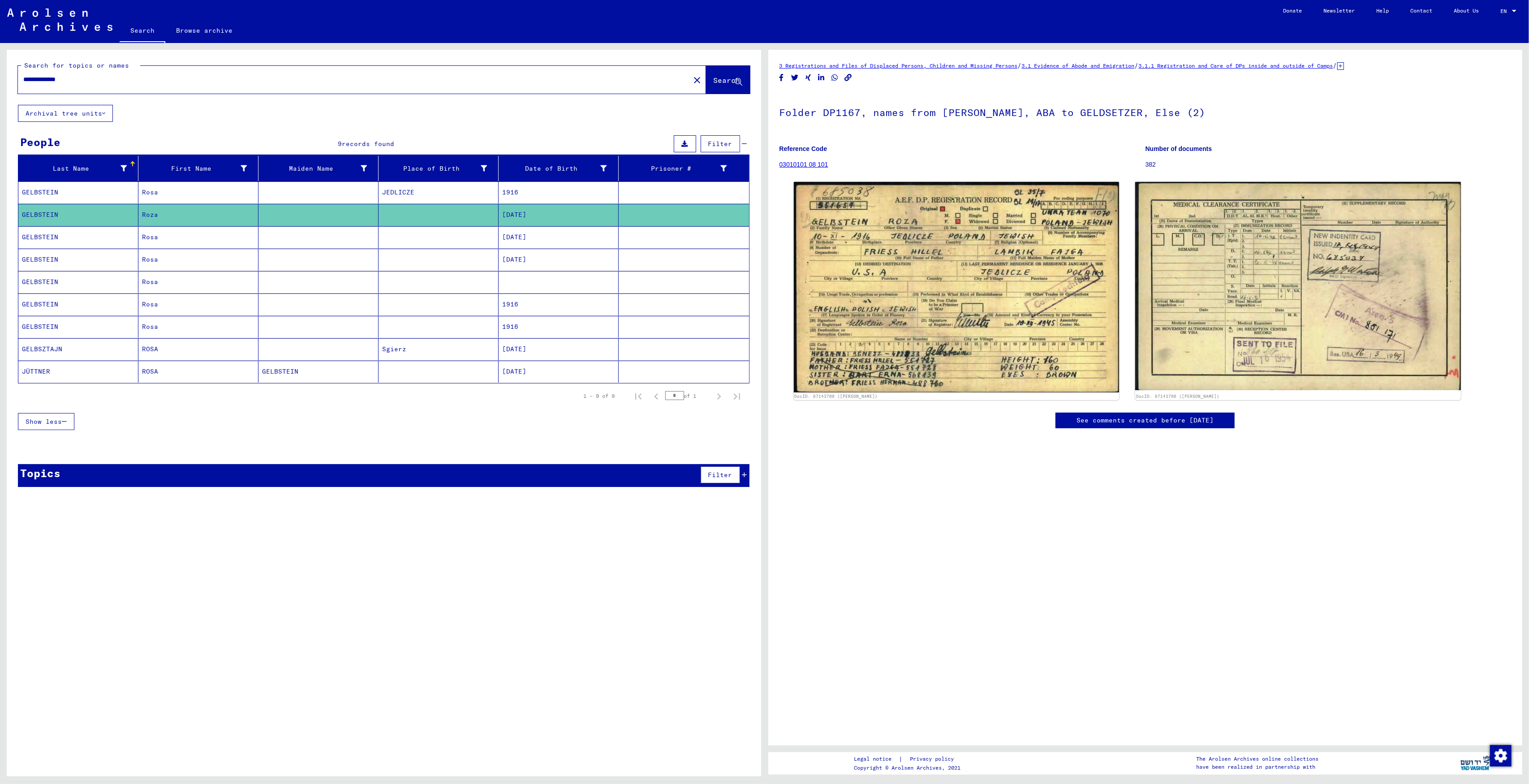
click at [576, 239] on mat-cell "[DATE]" at bounding box center [558, 238] width 120 height 22
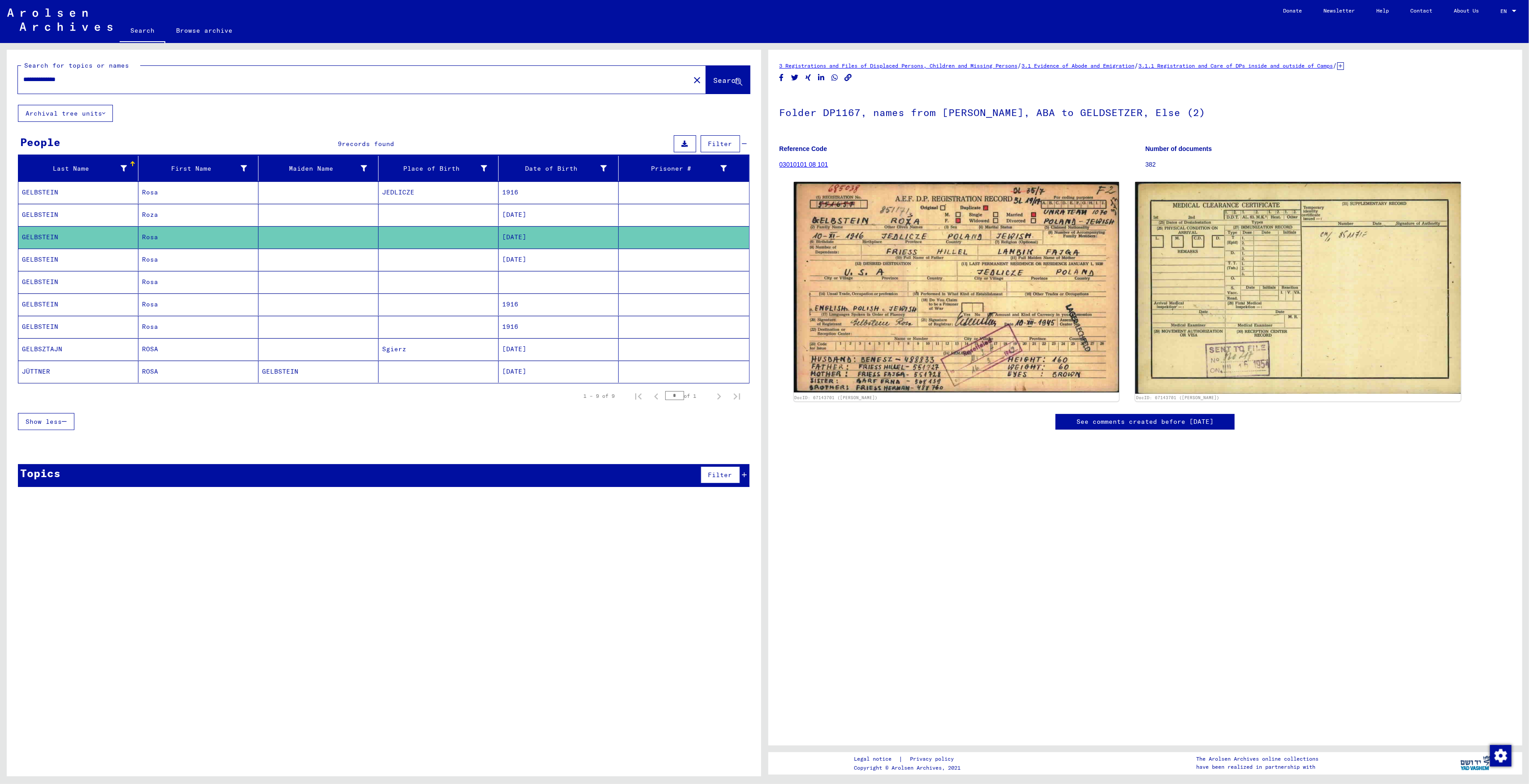
click at [533, 266] on mat-cell "[DATE]" at bounding box center [558, 260] width 120 height 22
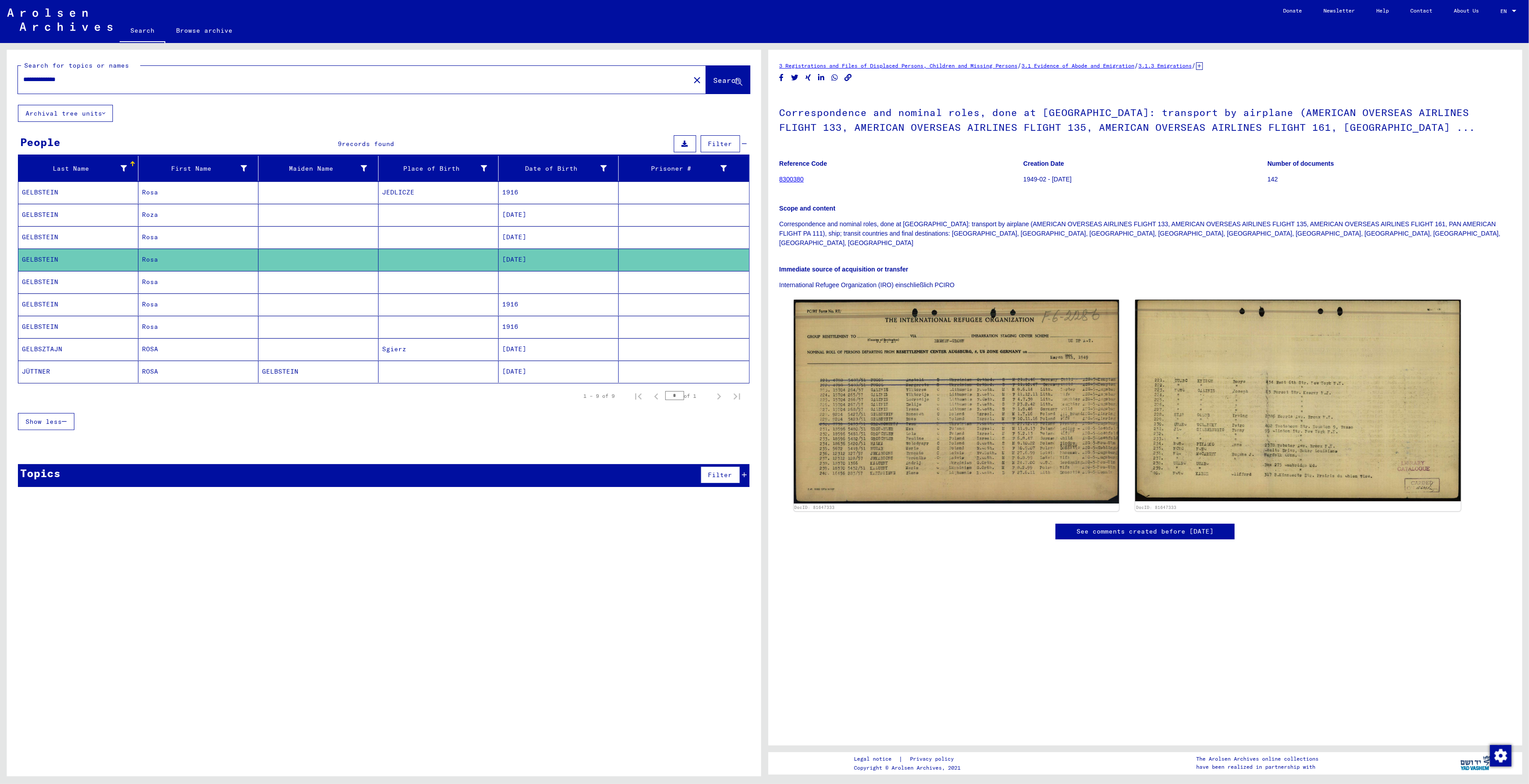
click at [529, 304] on mat-cell "1916" at bounding box center [558, 304] width 120 height 22
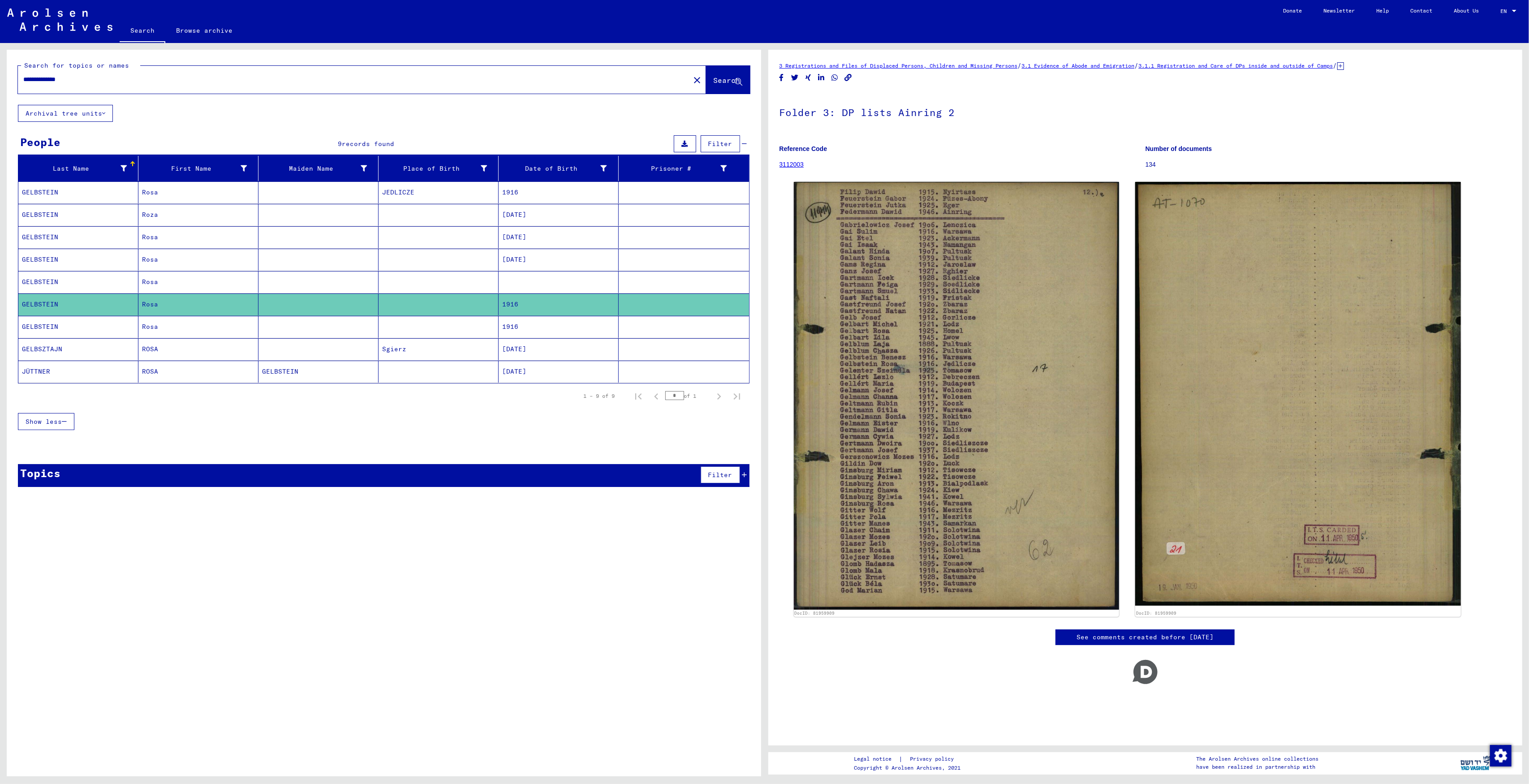
click at [527, 292] on mat-cell at bounding box center [558, 282] width 120 height 22
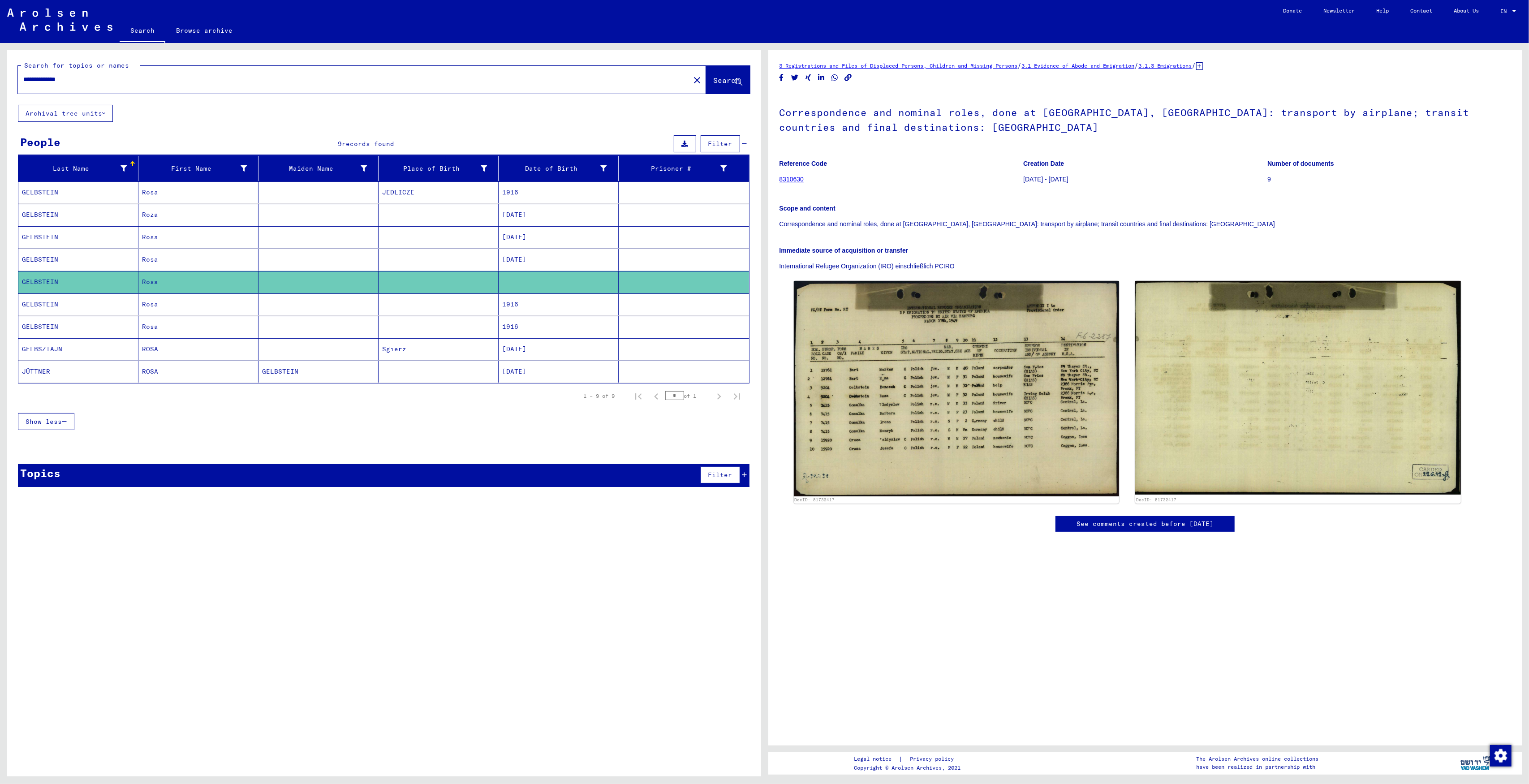
click at [520, 324] on mat-cell "1916" at bounding box center [558, 327] width 120 height 22
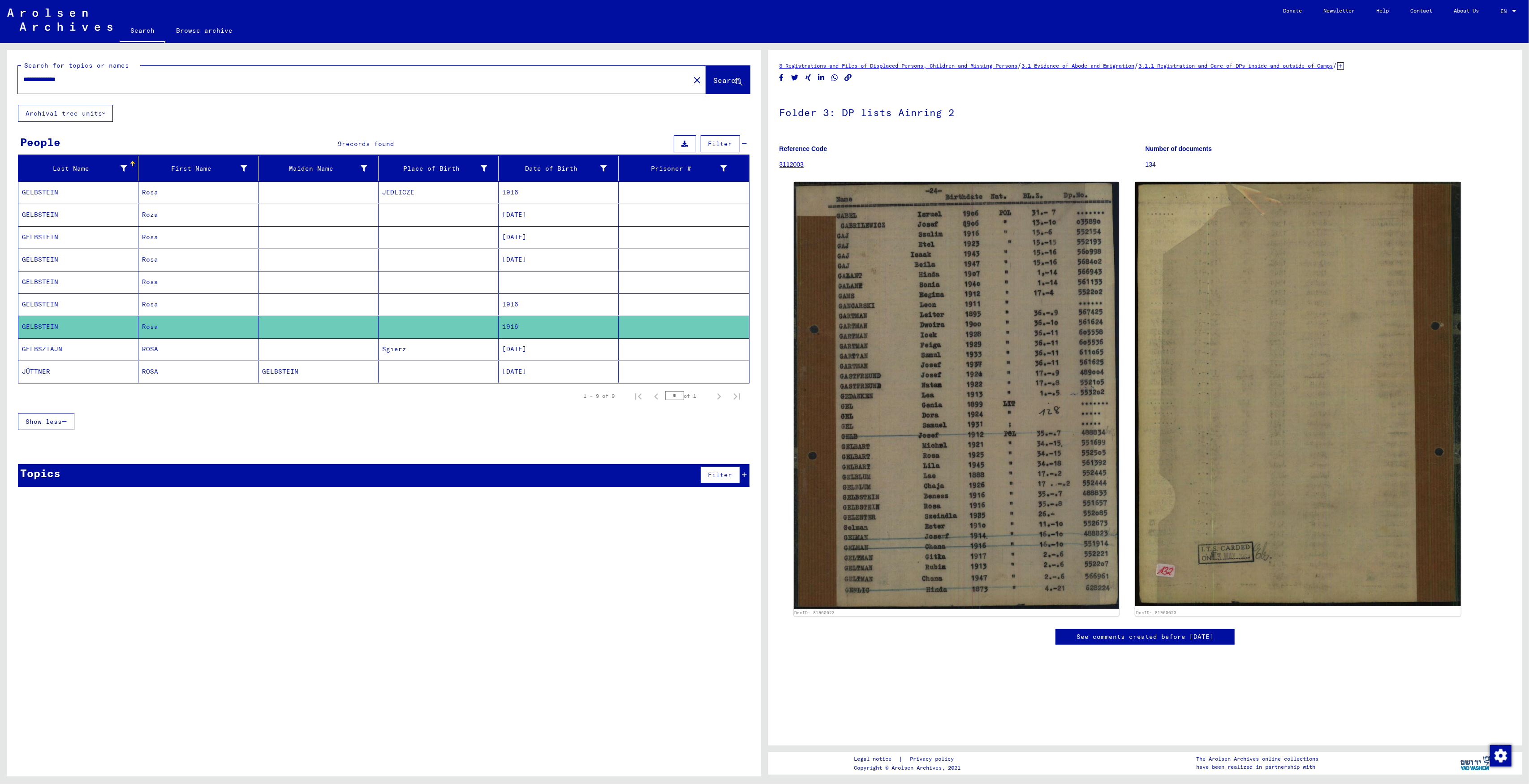
click at [520, 350] on mat-cell "[DATE]" at bounding box center [558, 349] width 120 height 22
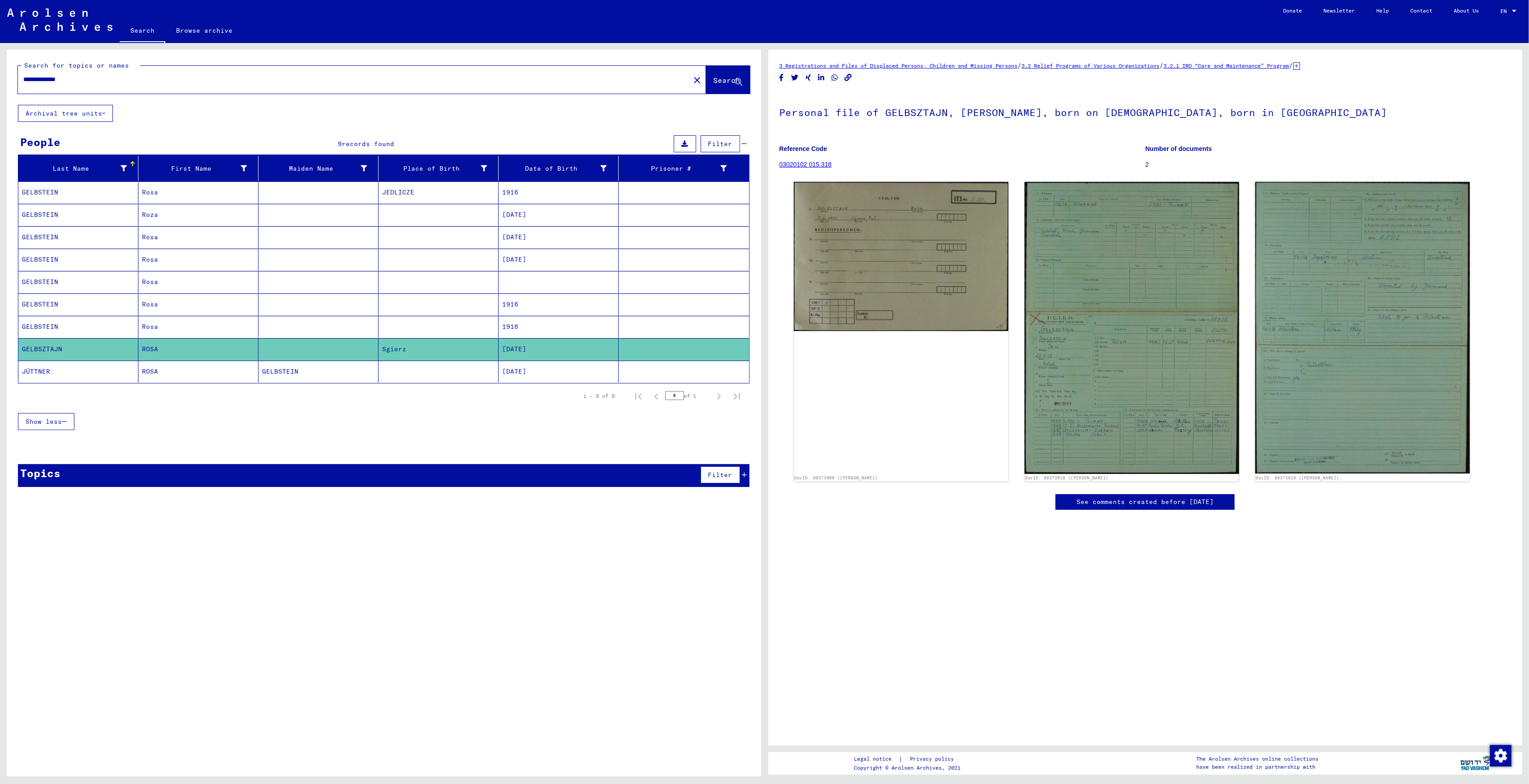
click at [519, 377] on mat-cell "[DATE]" at bounding box center [558, 371] width 120 height 22
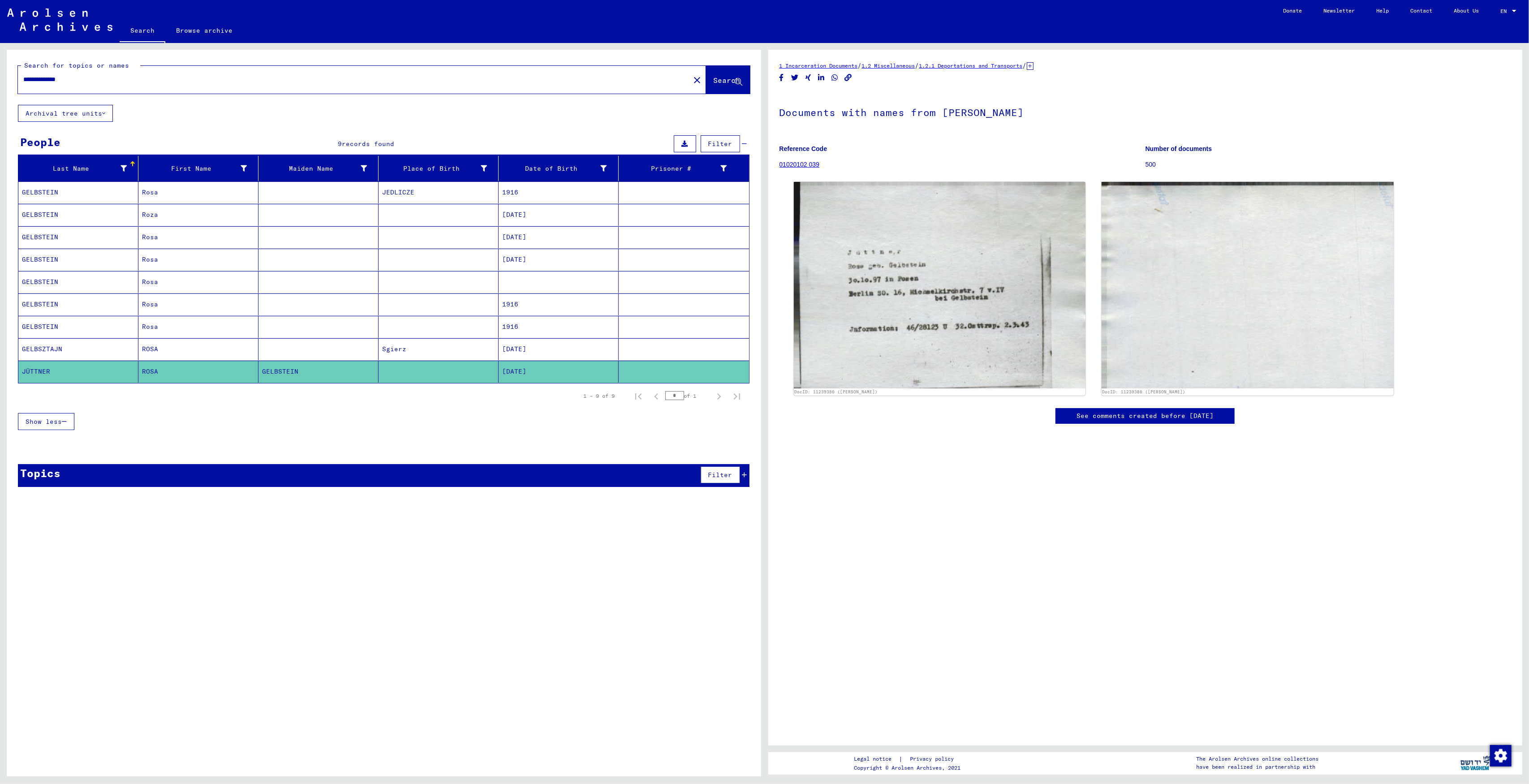
click at [488, 352] on mat-cell "Sgierz" at bounding box center [438, 349] width 120 height 22
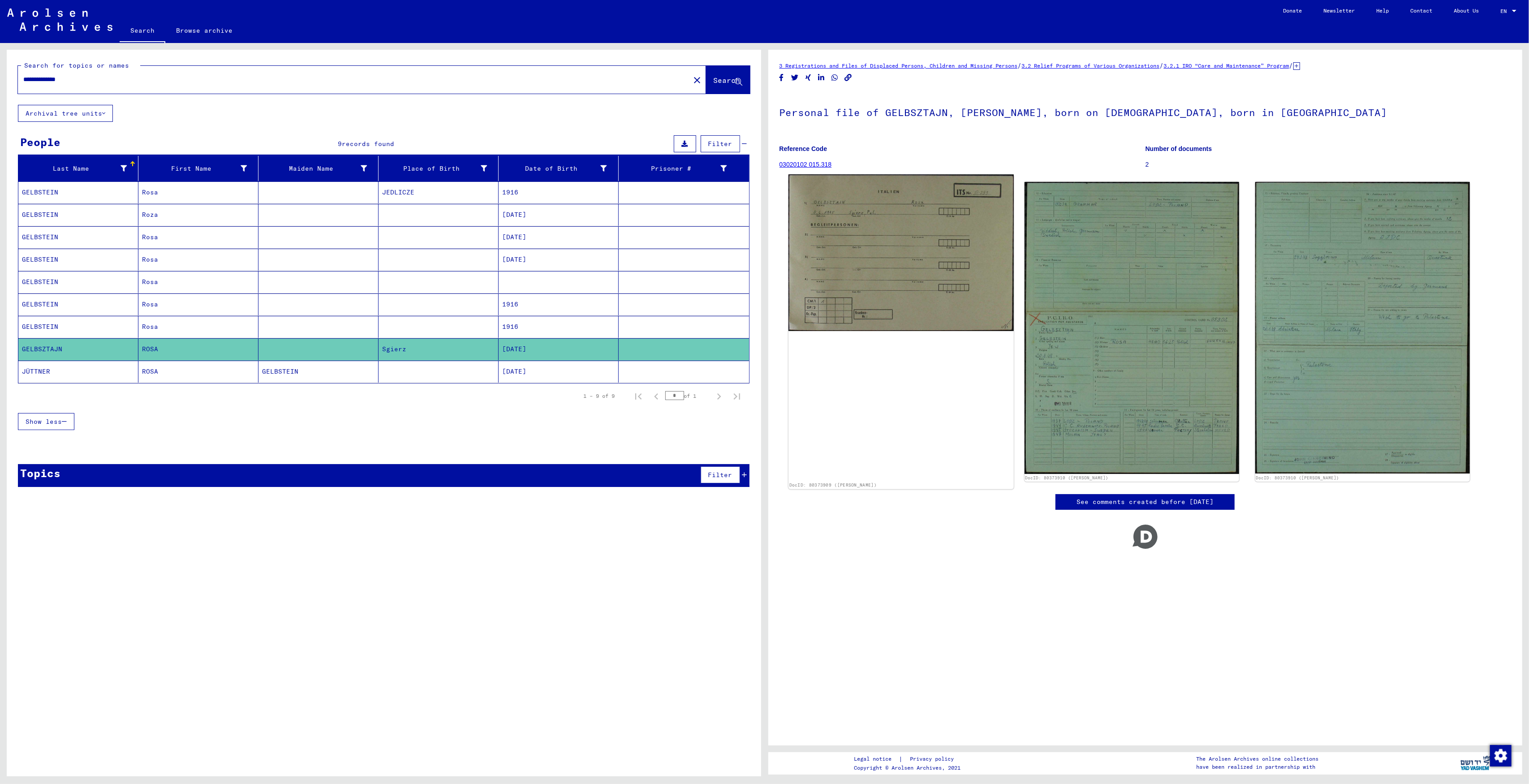
click at [868, 285] on img at bounding box center [901, 253] width 225 height 157
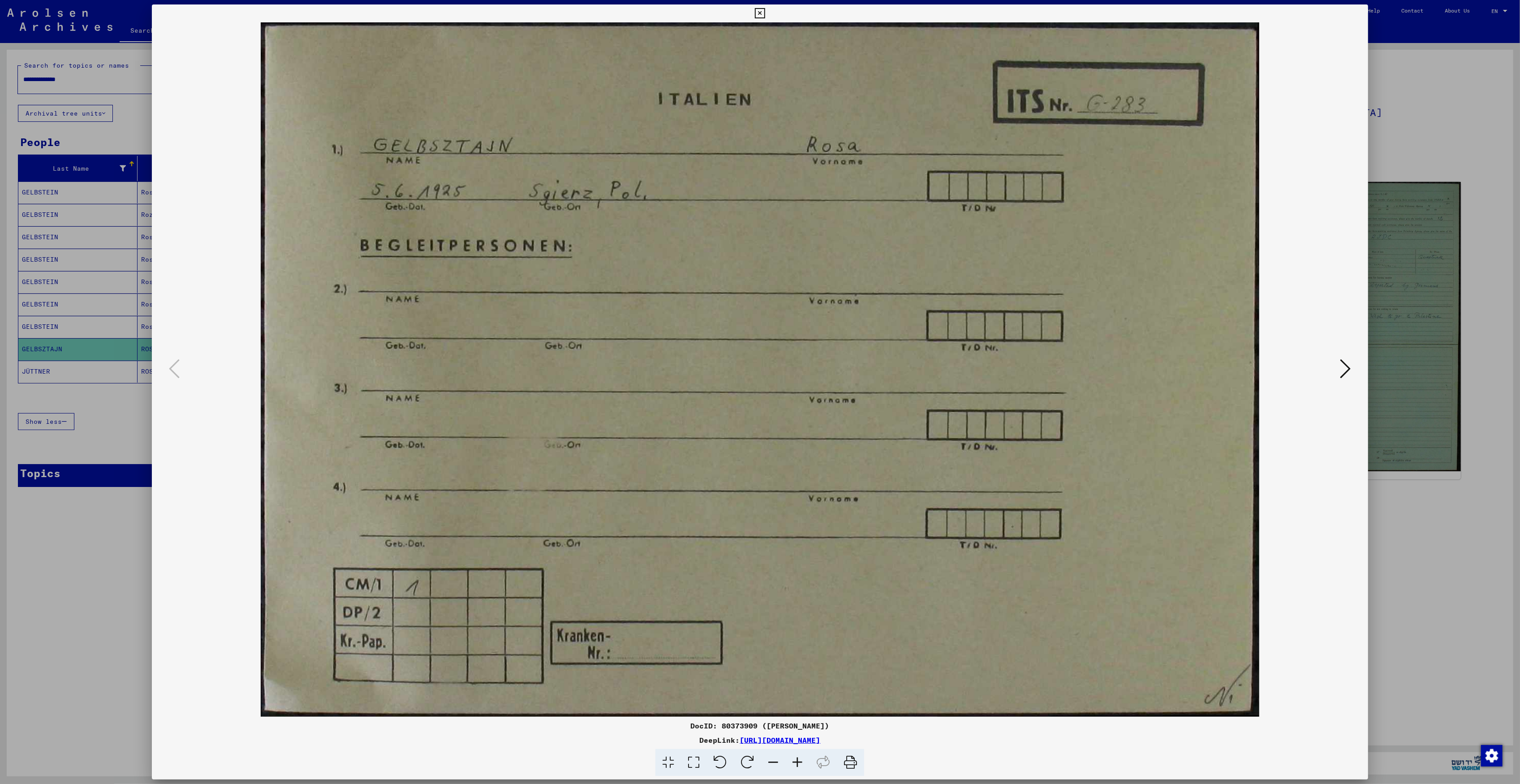
click at [1352, 375] on icon at bounding box center [1346, 368] width 11 height 21
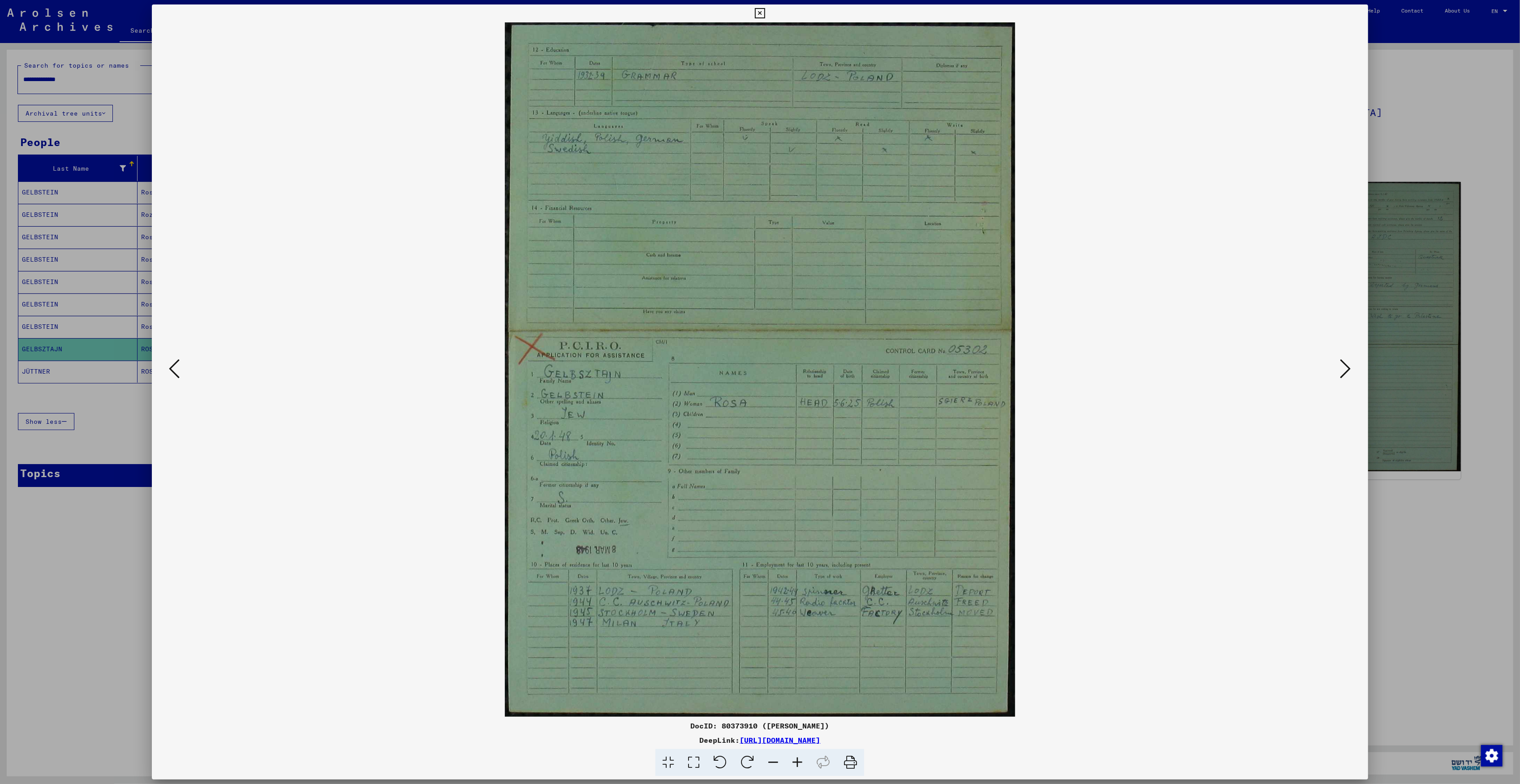
click at [86, 531] on div at bounding box center [760, 392] width 1520 height 784
